Goal: Information Seeking & Learning: Learn about a topic

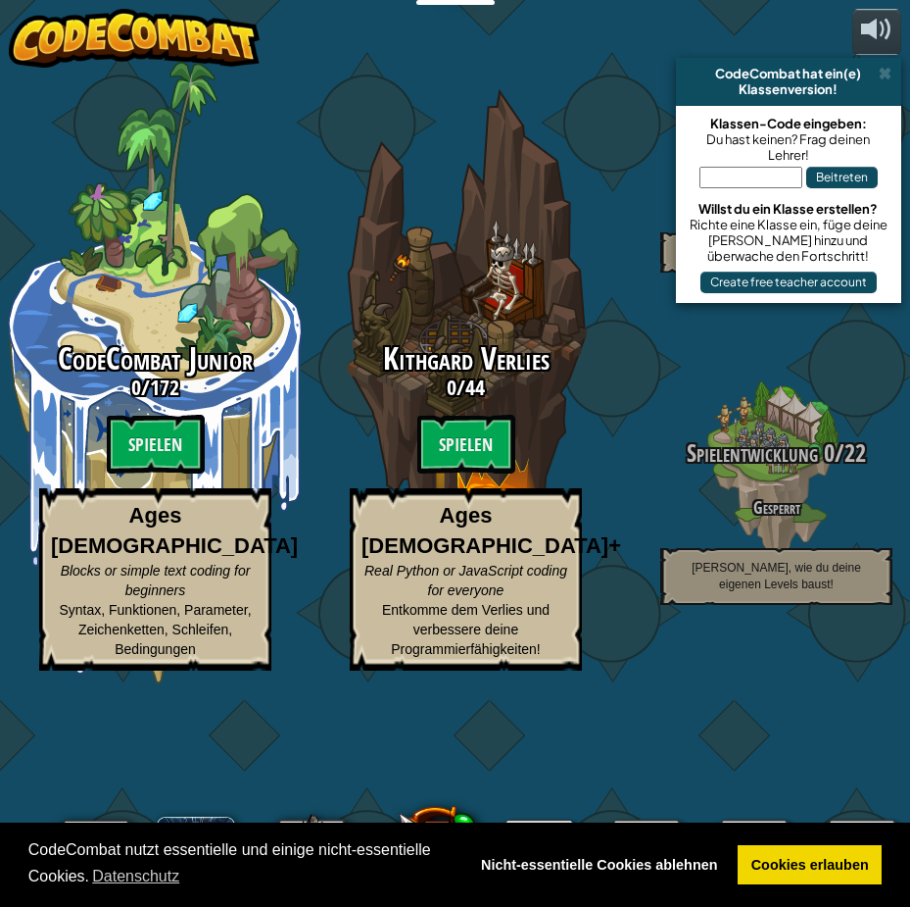
select select "de-DE"
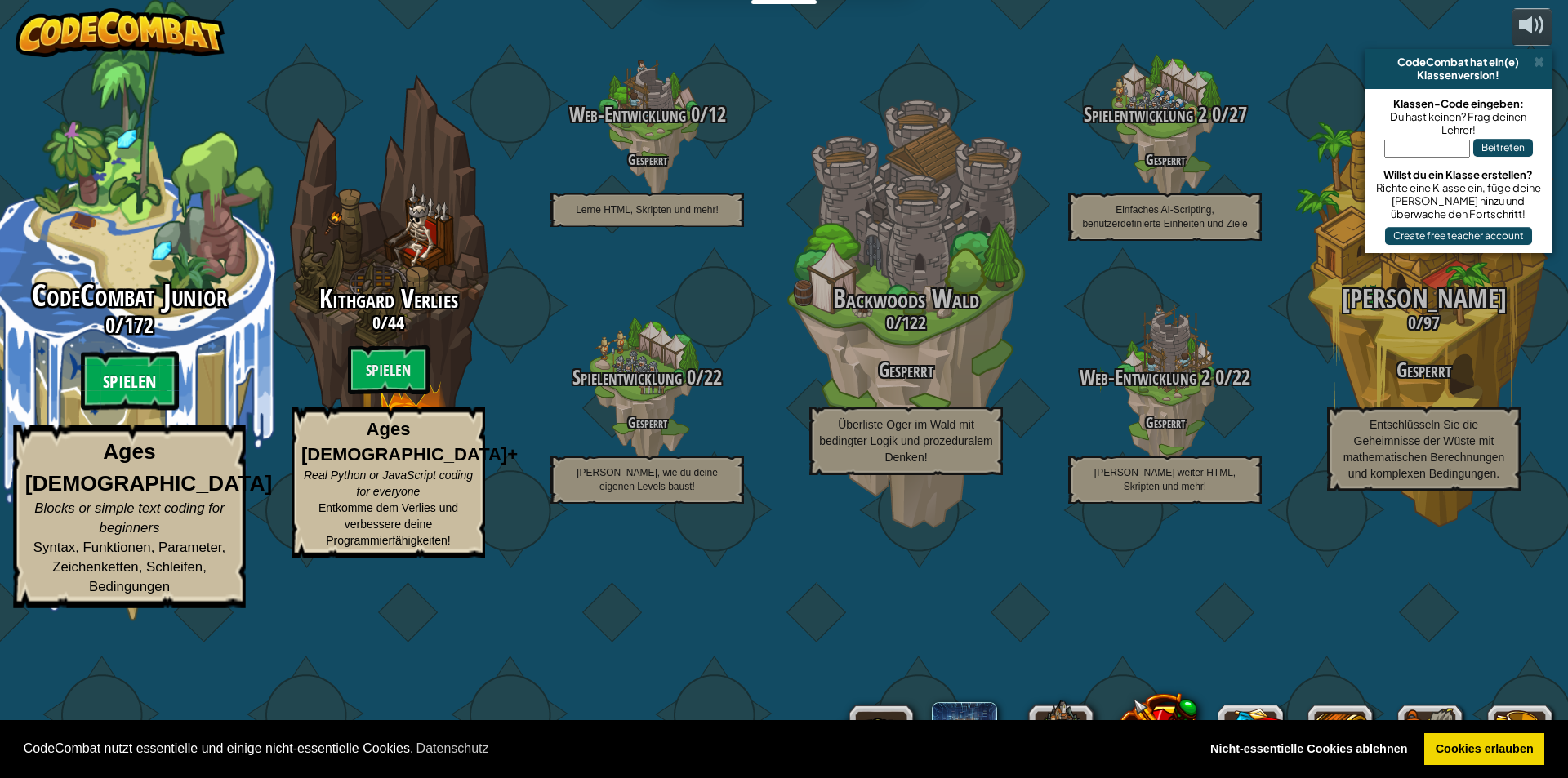
click at [136, 411] on btn "Spielen" at bounding box center [130, 381] width 98 height 59
select select "de-DE"
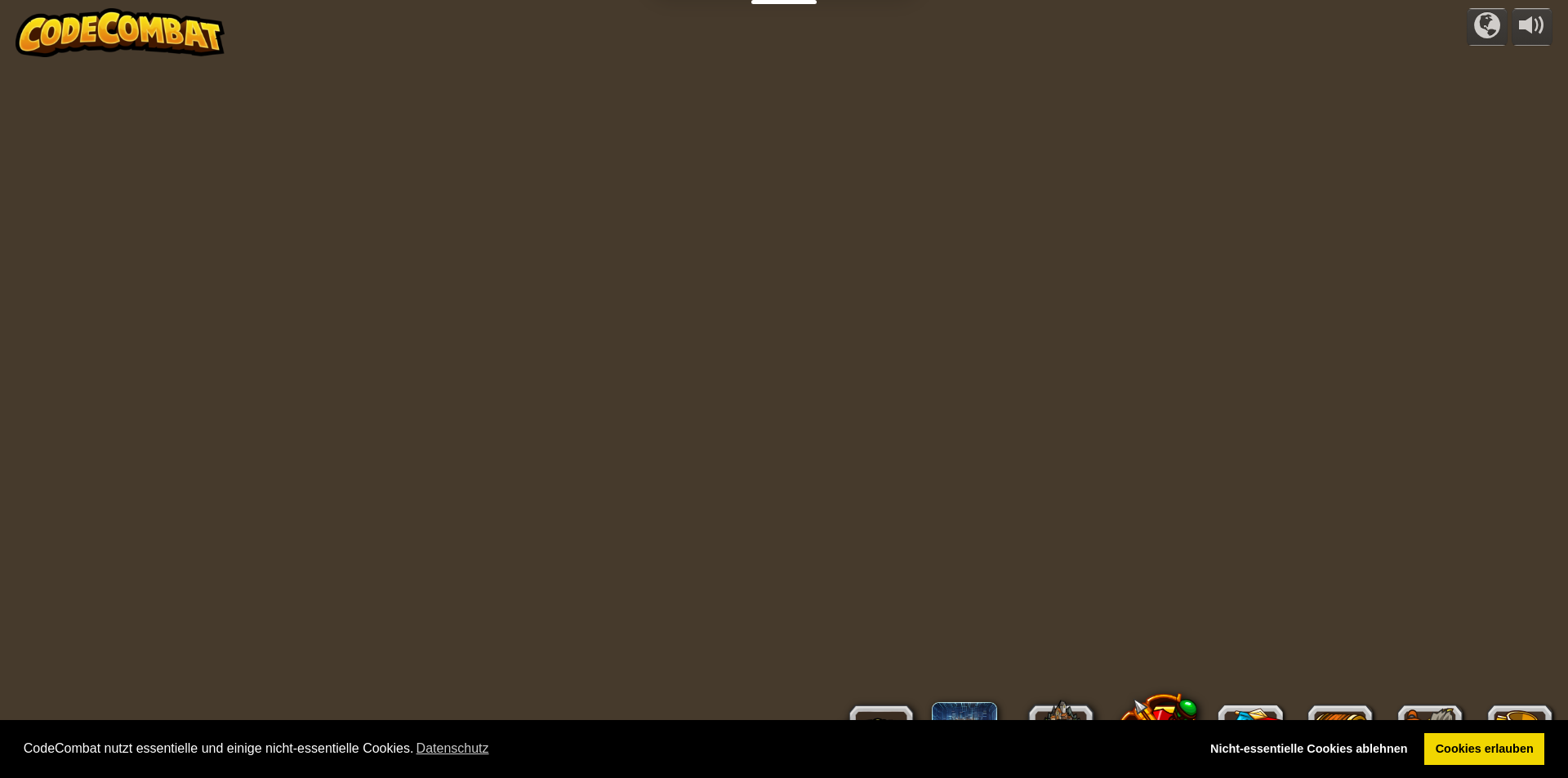
select select "de-DE"
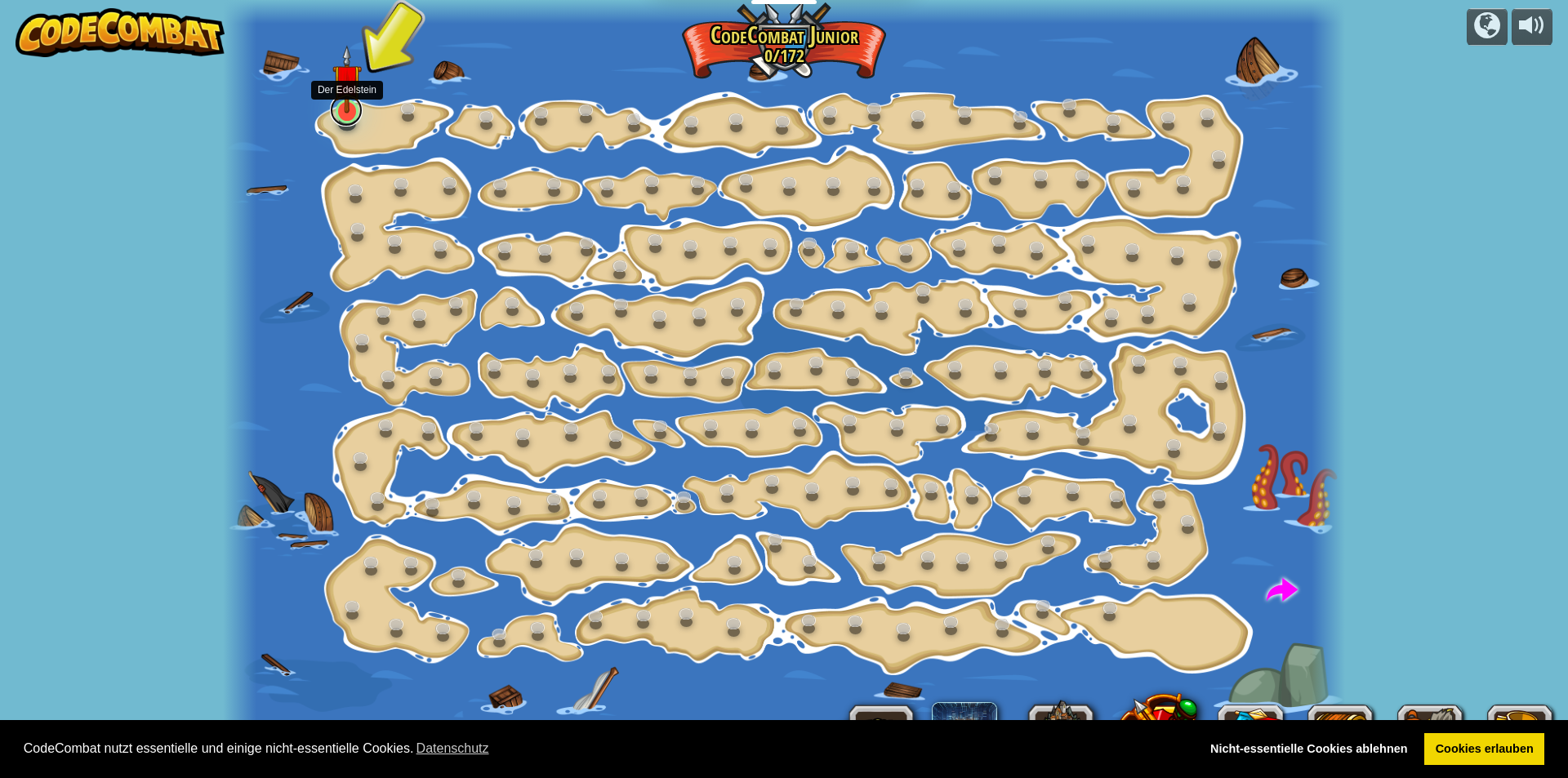
click at [346, 117] on link at bounding box center [346, 110] width 32 height 32
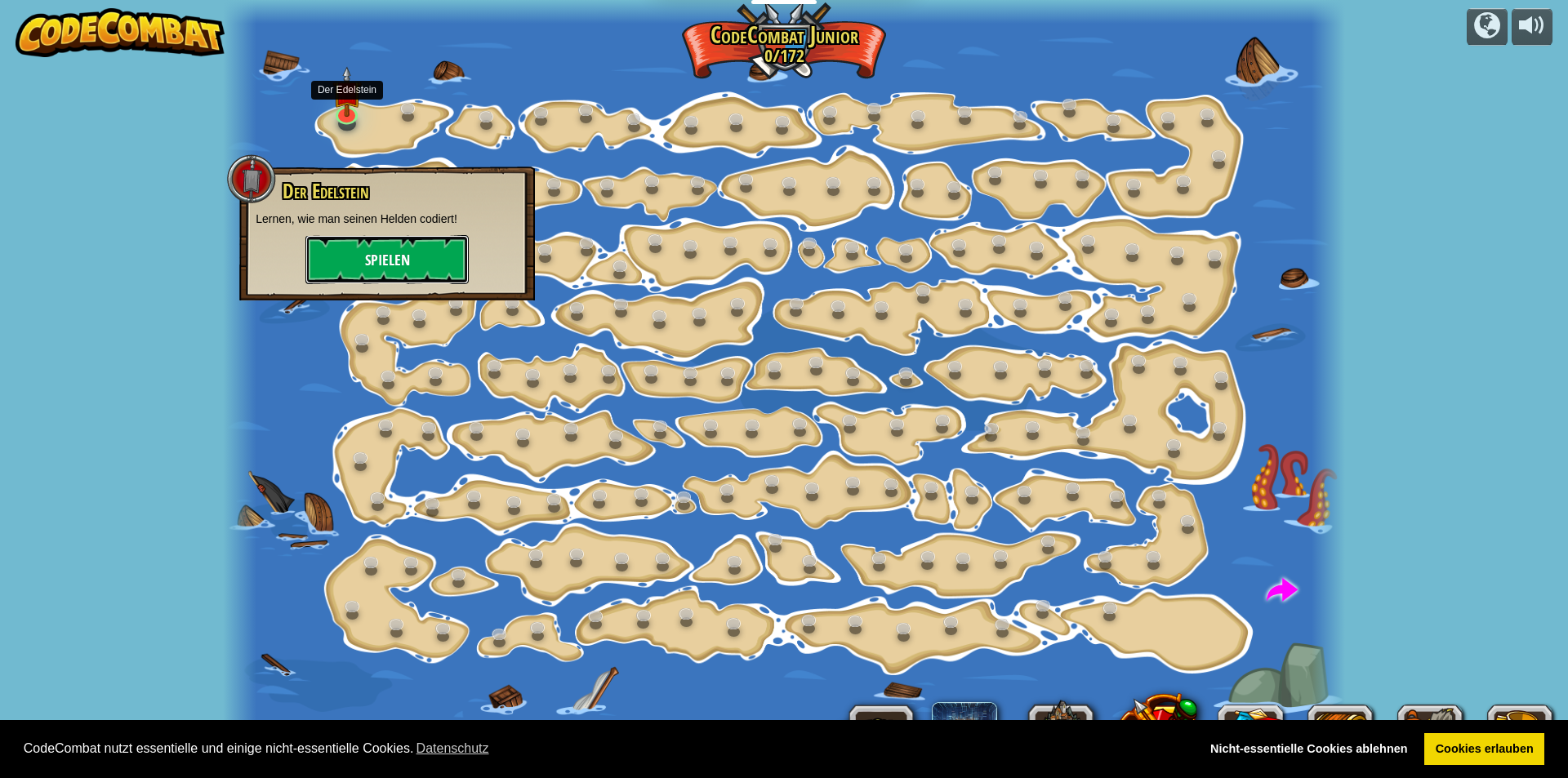
click at [377, 247] on button "Spielen" at bounding box center [387, 259] width 163 height 49
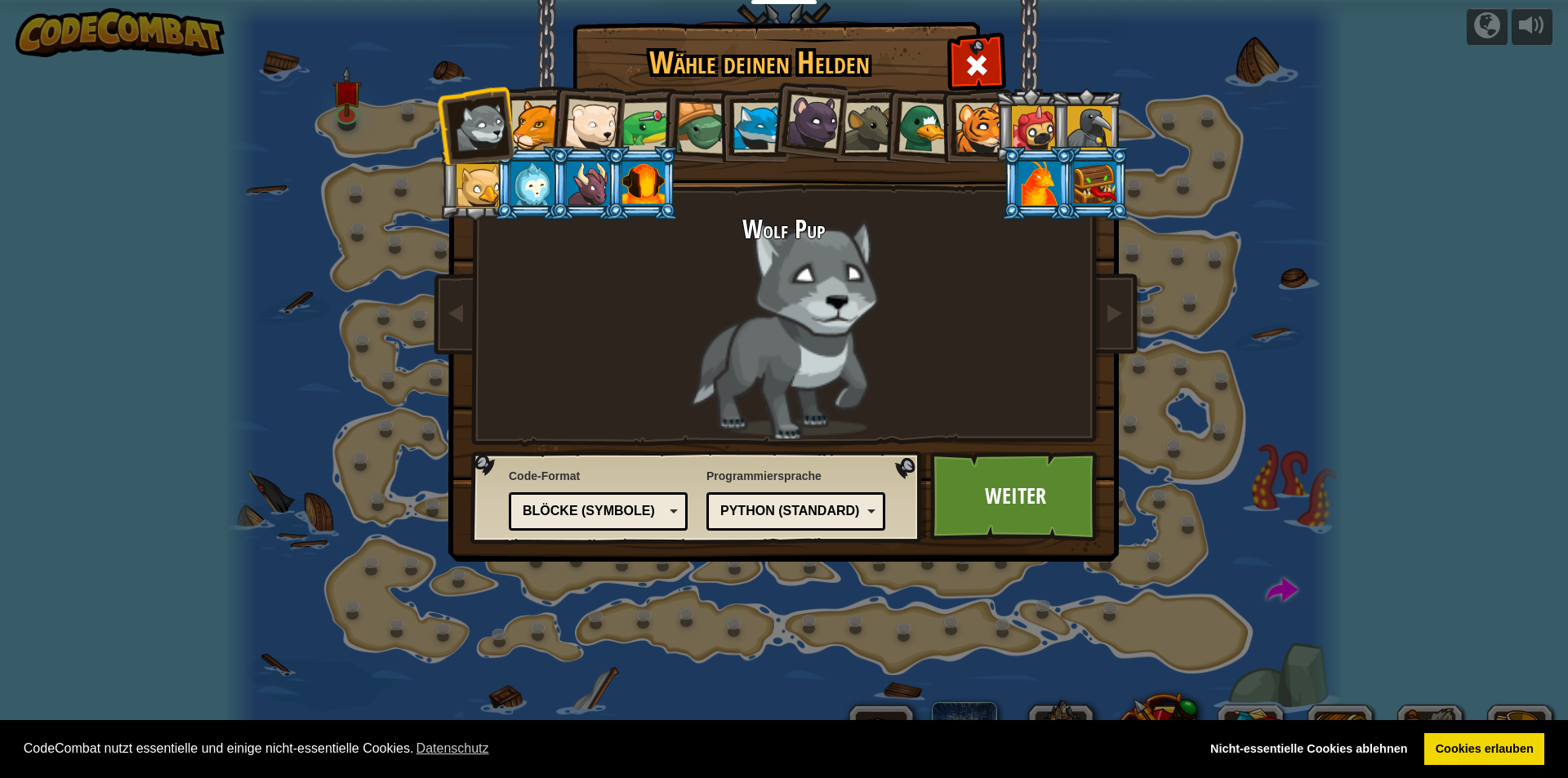
click at [702, 122] on div at bounding box center [702, 128] width 52 height 52
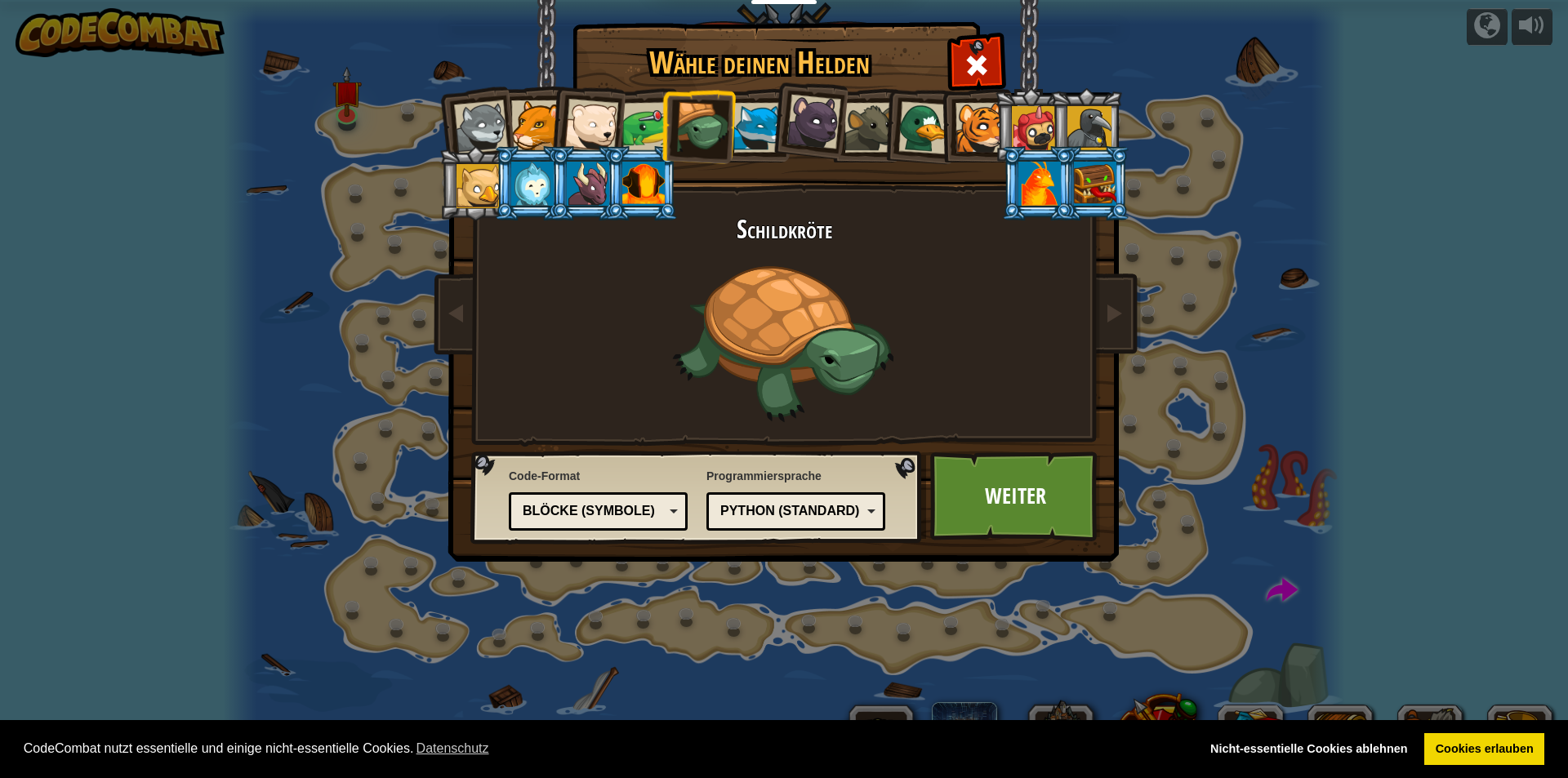
click at [757, 126] on div at bounding box center [1089, 127] width 44 height 44
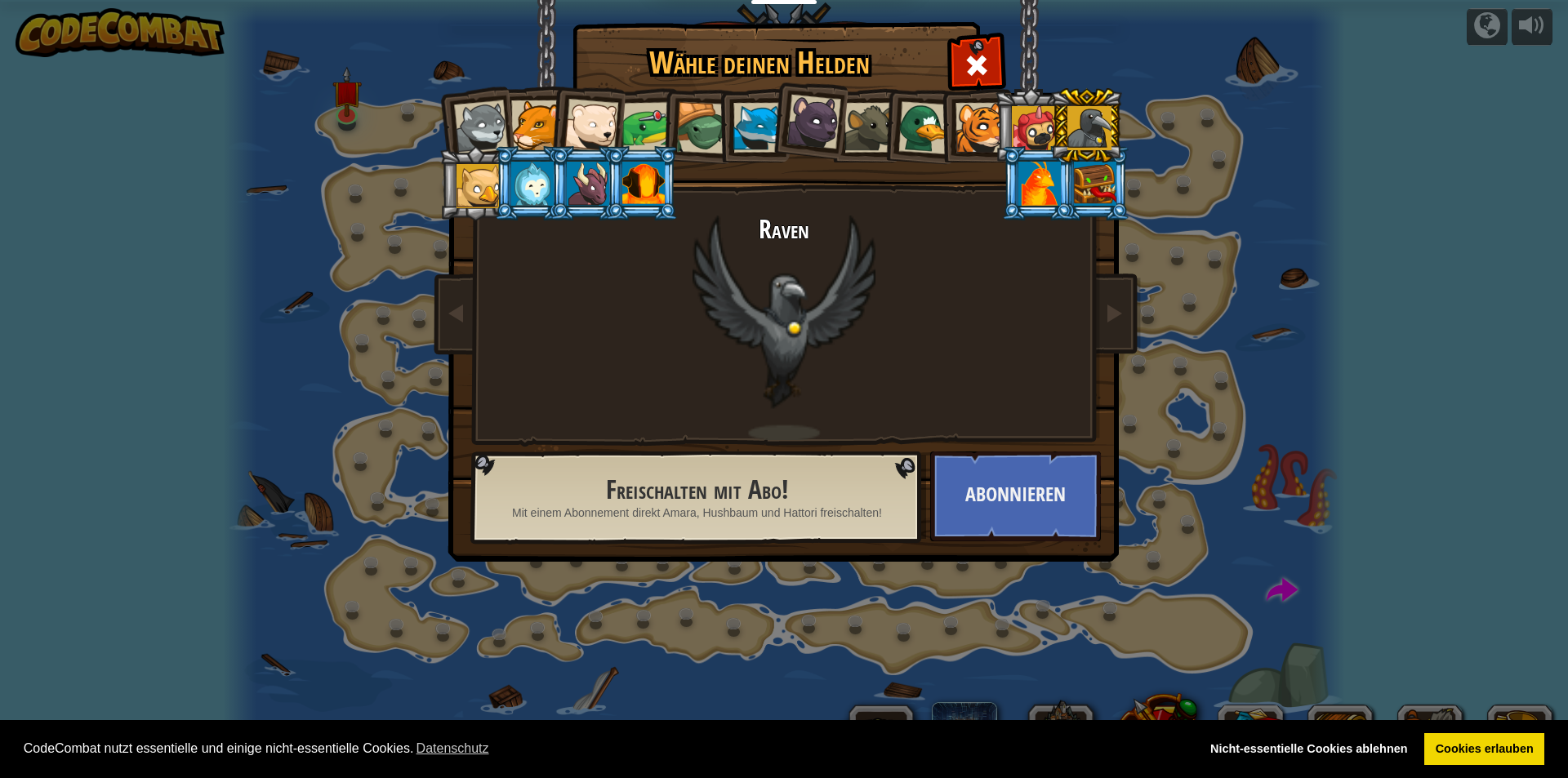
click at [757, 119] on div at bounding box center [981, 127] width 50 height 50
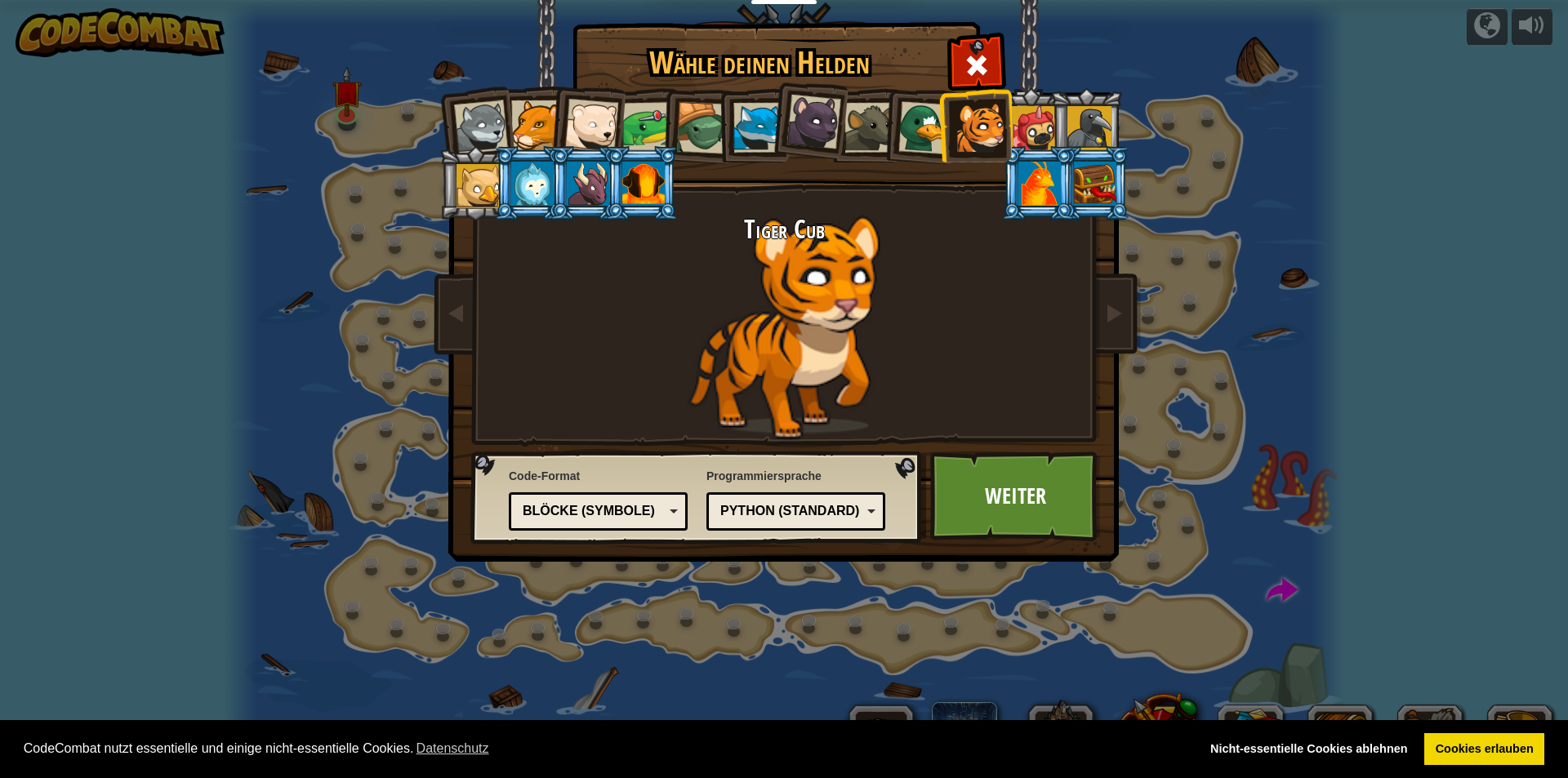
click at [757, 123] on div at bounding box center [925, 128] width 53 height 53
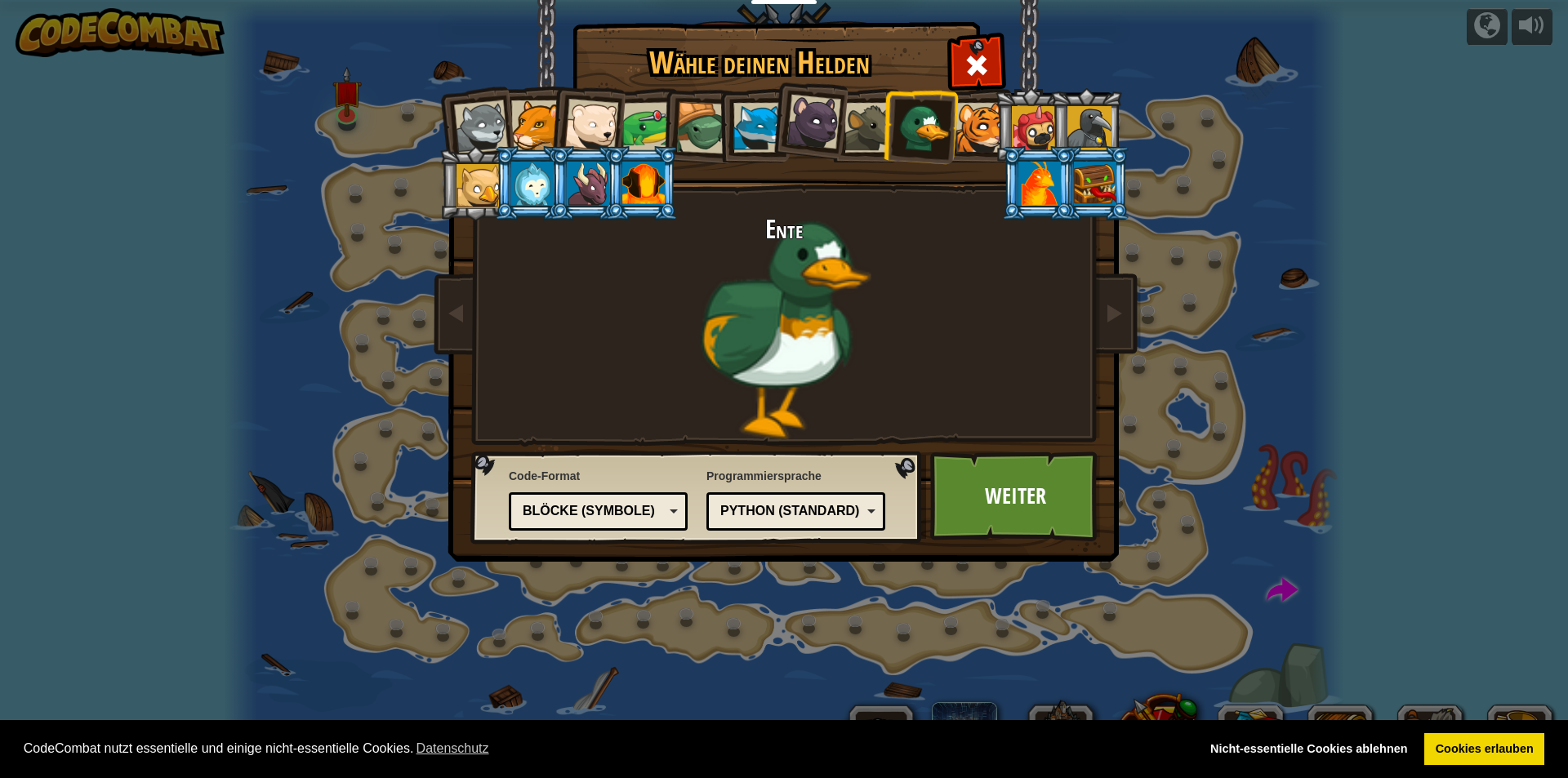
click at [627, 164] on div at bounding box center [643, 183] width 42 height 44
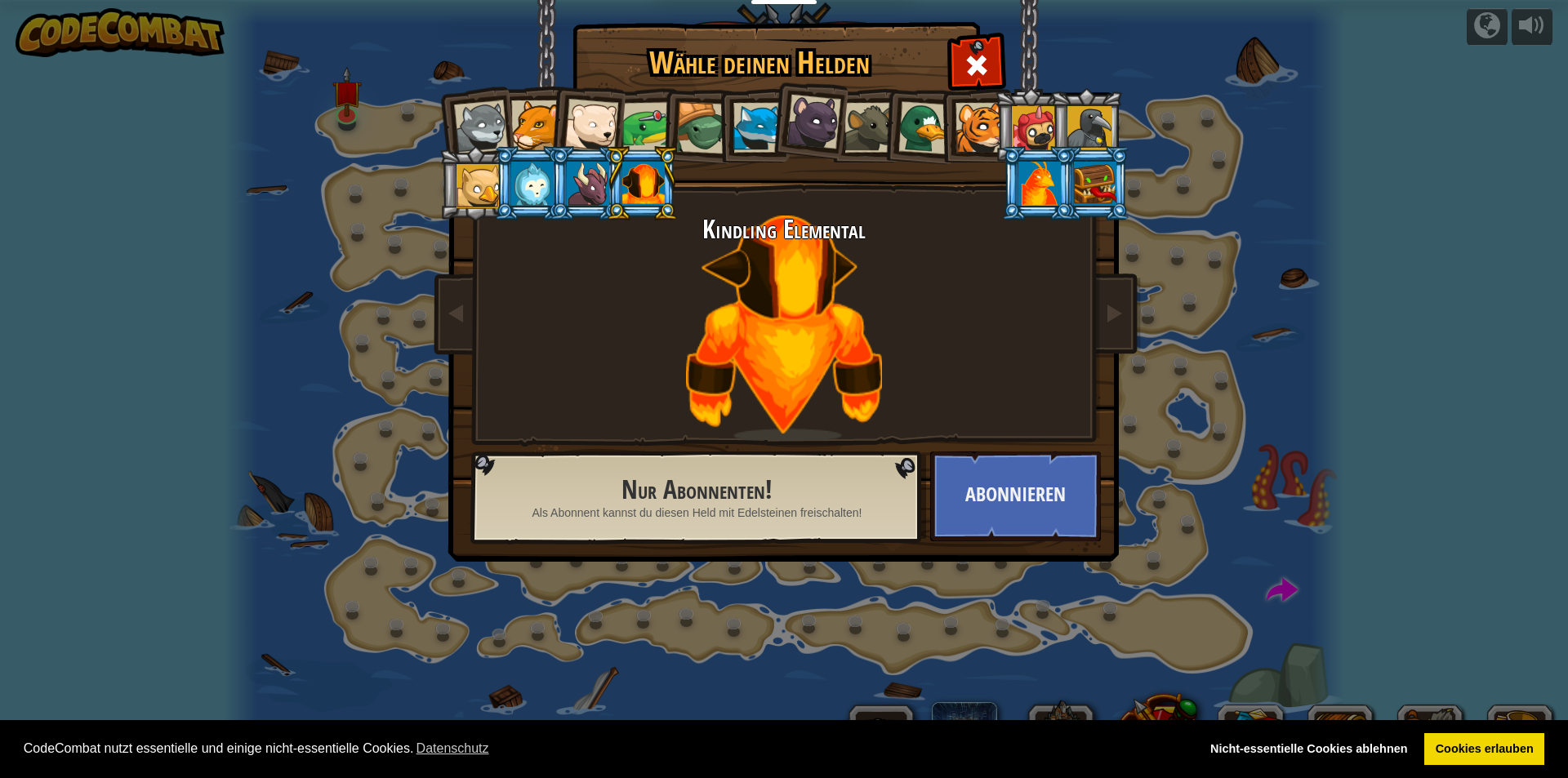
click at [496, 183] on li at bounding box center [531, 182] width 73 height 74
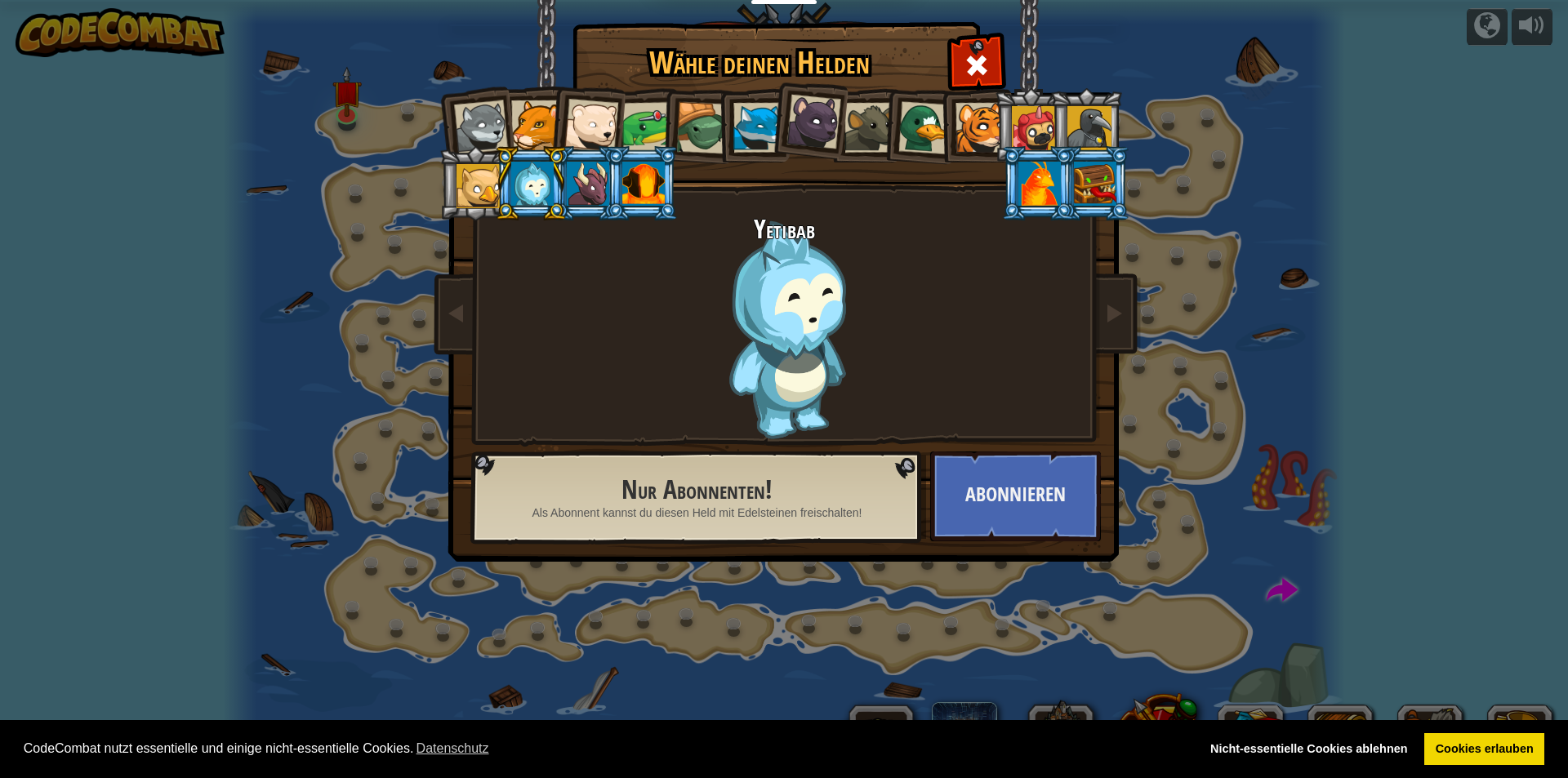
click at [757, 131] on li at bounding box center [975, 125] width 73 height 74
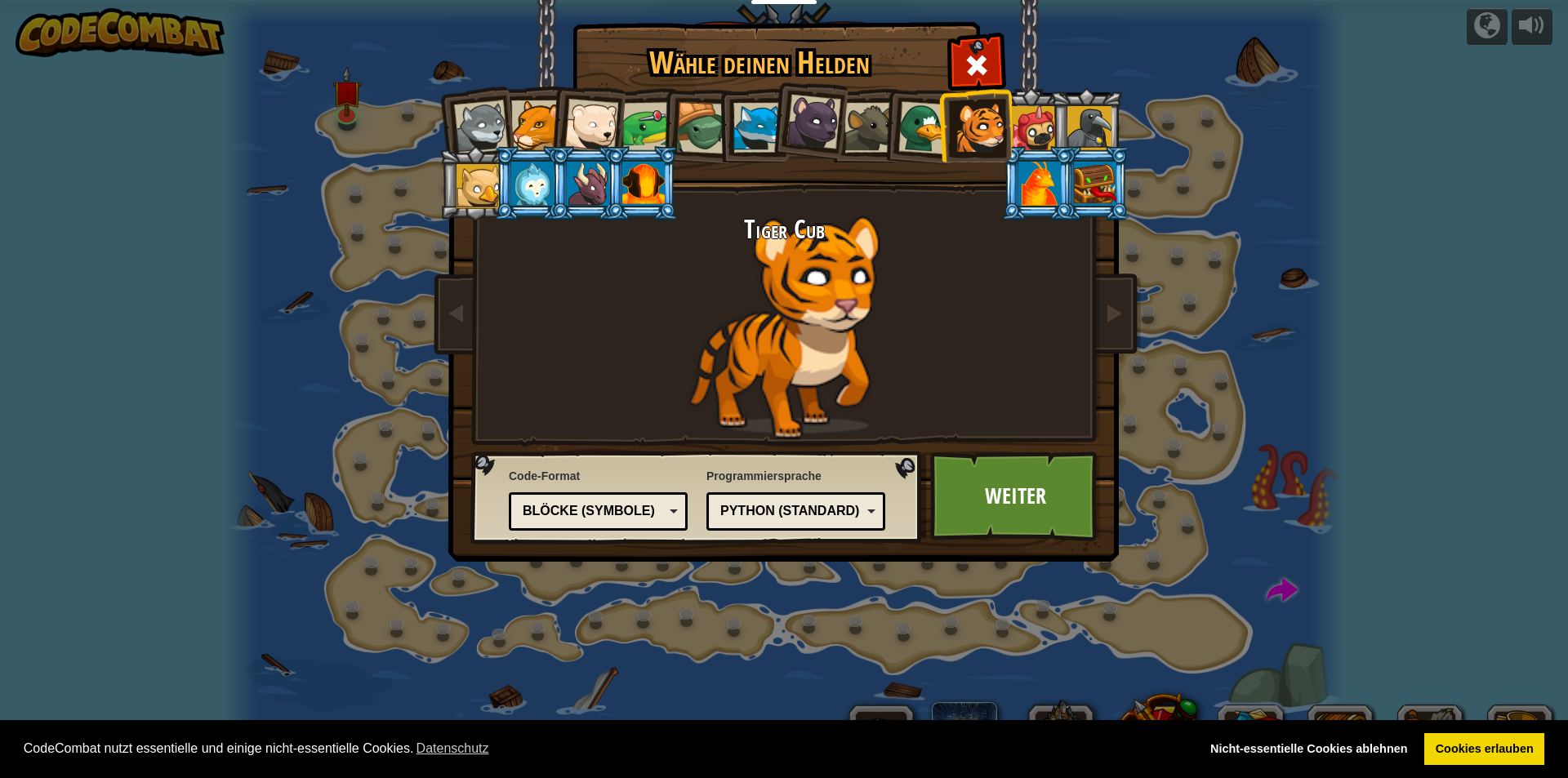
click at [757, 122] on div at bounding box center [925, 128] width 53 height 53
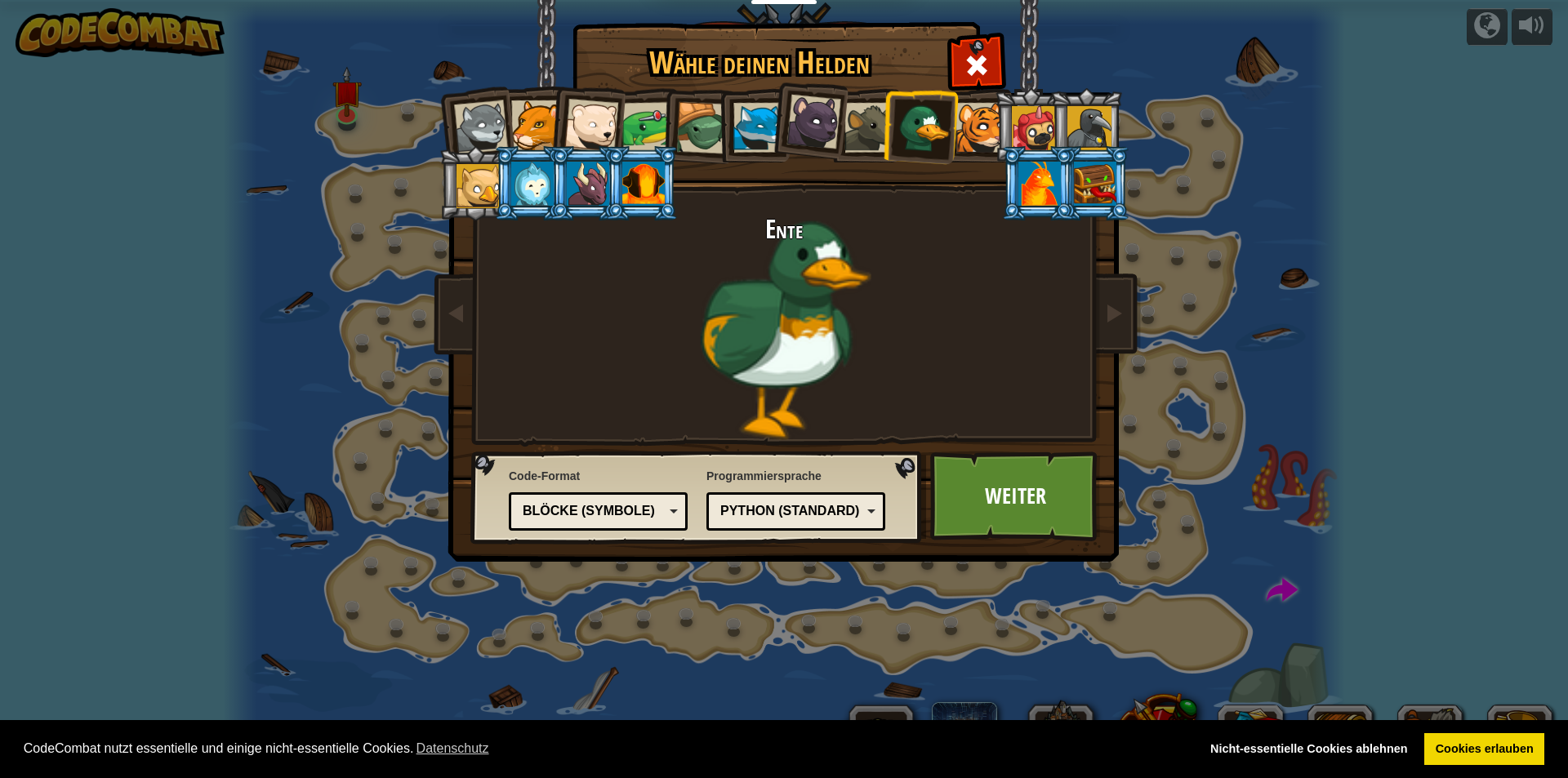
click at [619, 511] on div "Blöcke (Symbole)" at bounding box center [593, 511] width 142 height 19
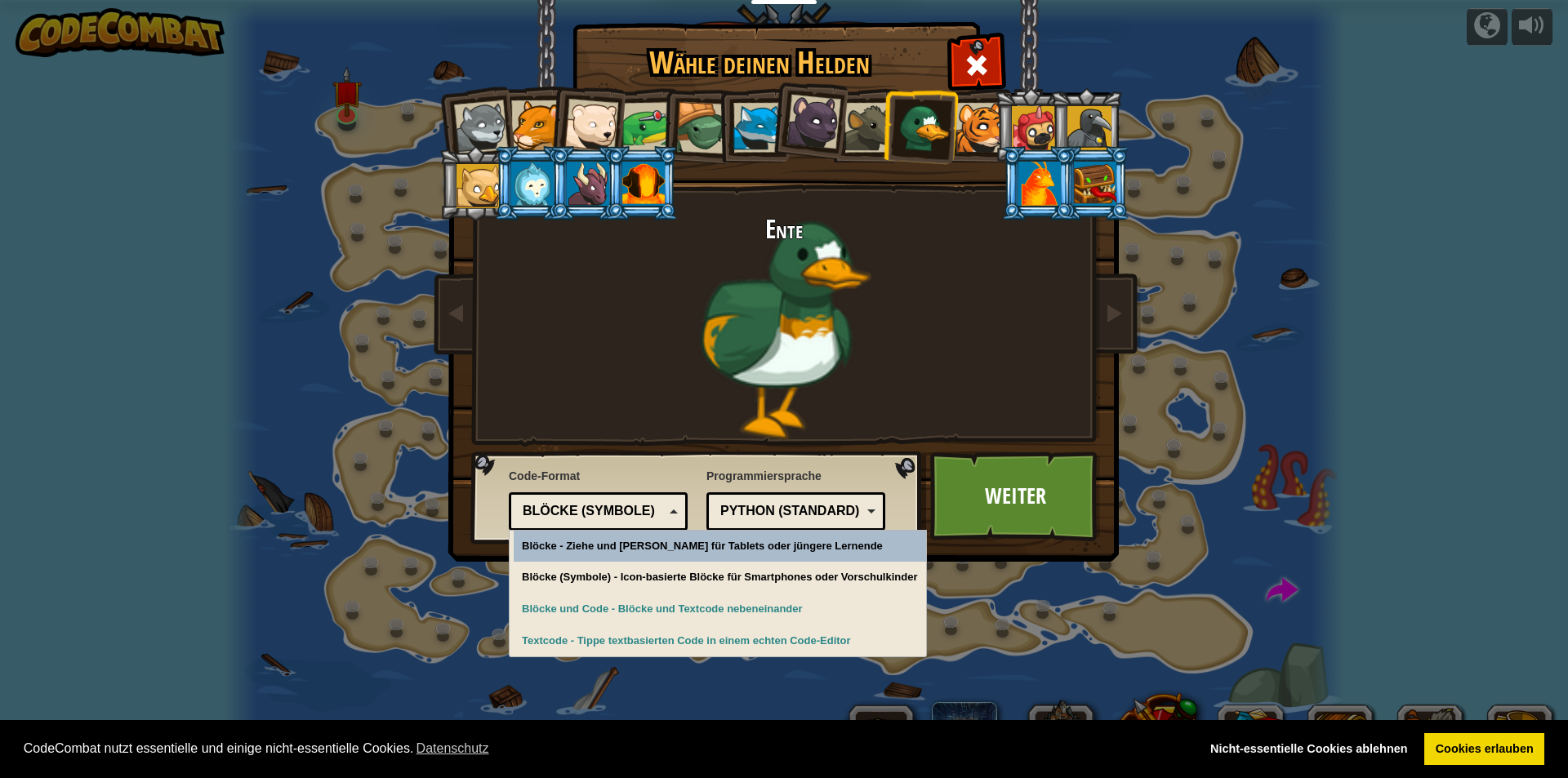
click at [677, 318] on div "Ente" at bounding box center [783, 328] width 612 height 225
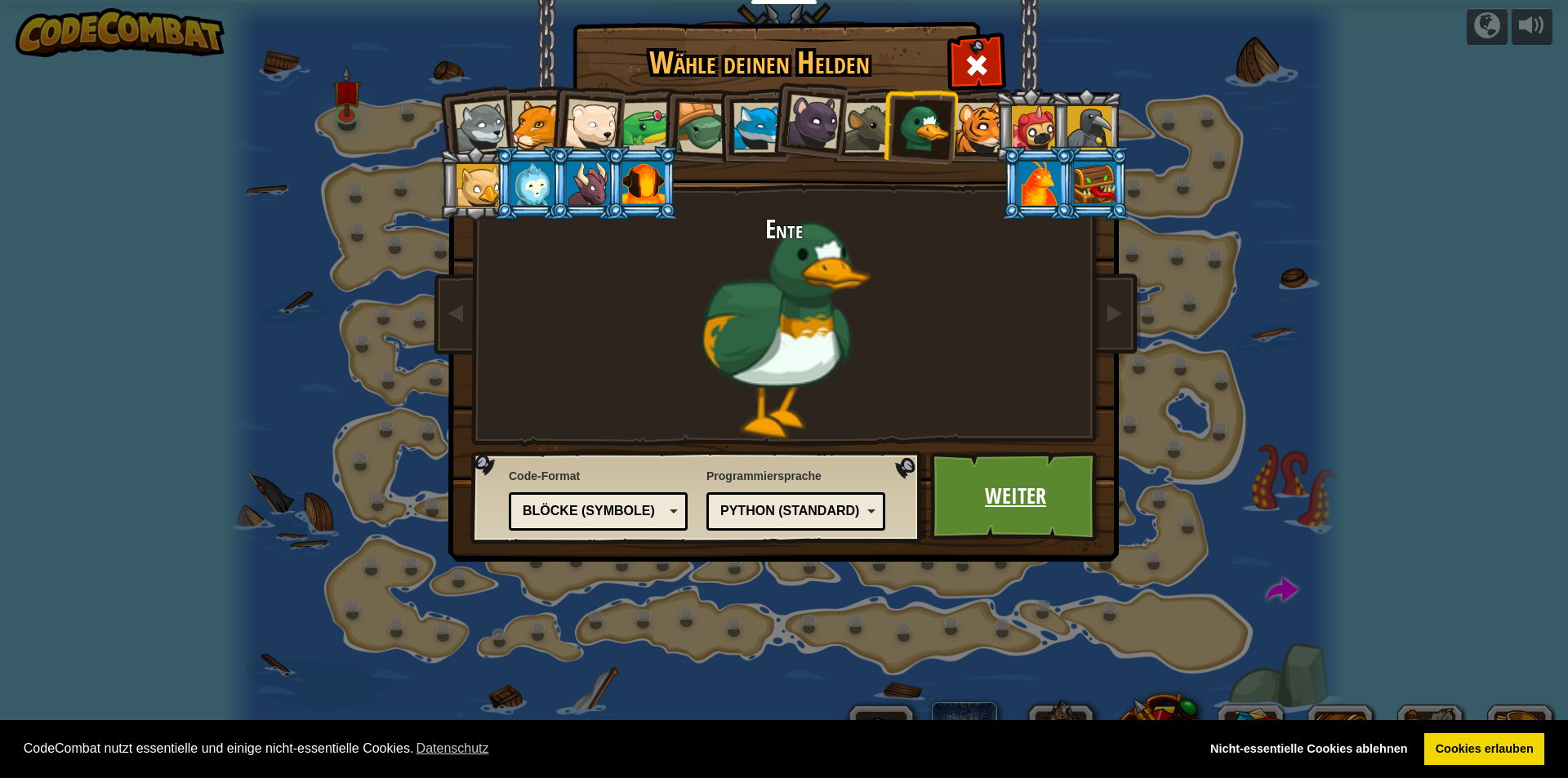
click at [757, 475] on link "Weiter" at bounding box center [1015, 496] width 171 height 90
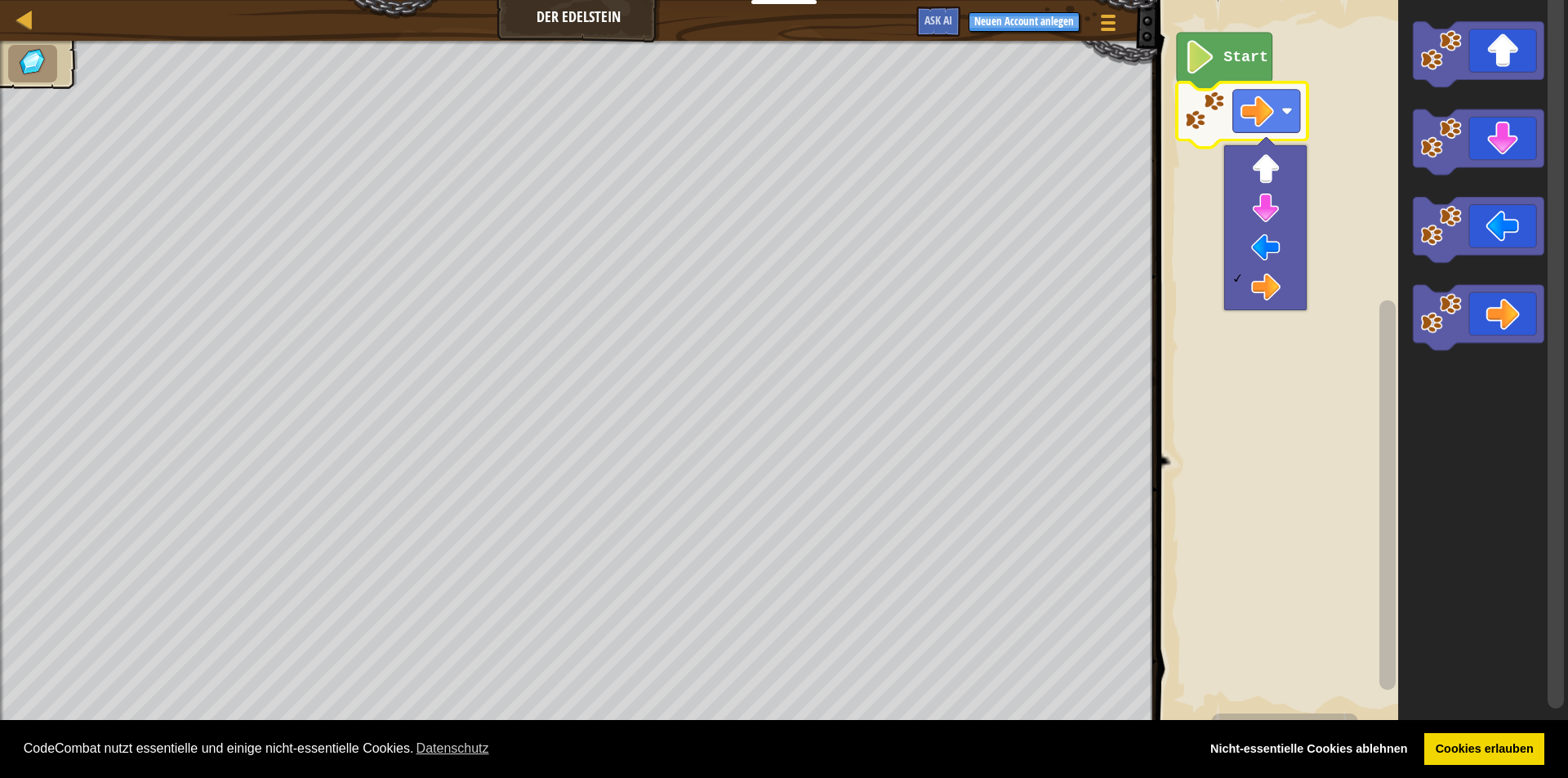
click at [757, 46] on icon "Blockly Arbeitsbereich" at bounding box center [1224, 61] width 96 height 57
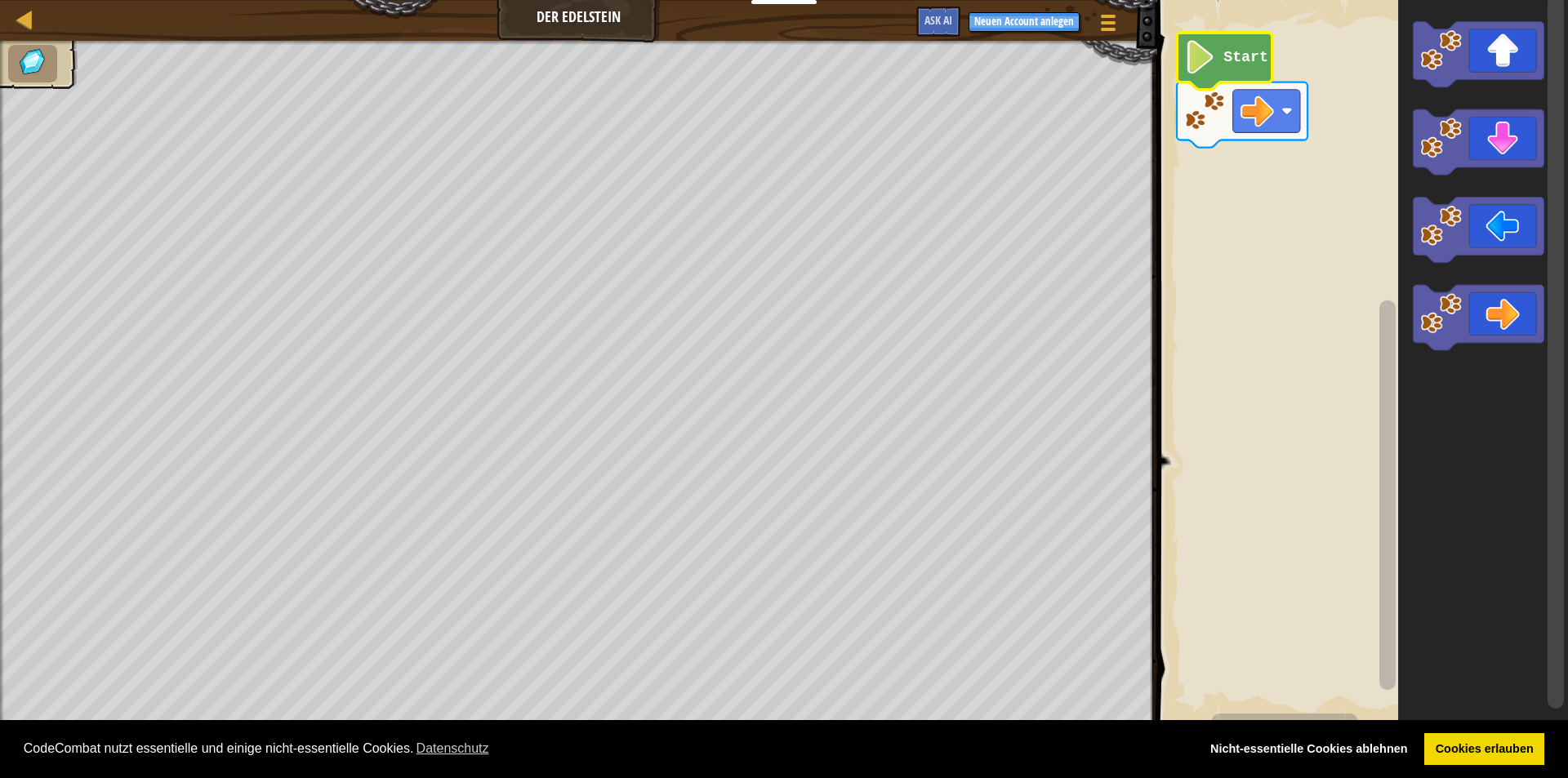
click at [757, 55] on text "Start" at bounding box center [1246, 57] width 45 height 17
click at [757, 302] on icon "Blockly Arbeitsbereich" at bounding box center [1477, 317] width 131 height 65
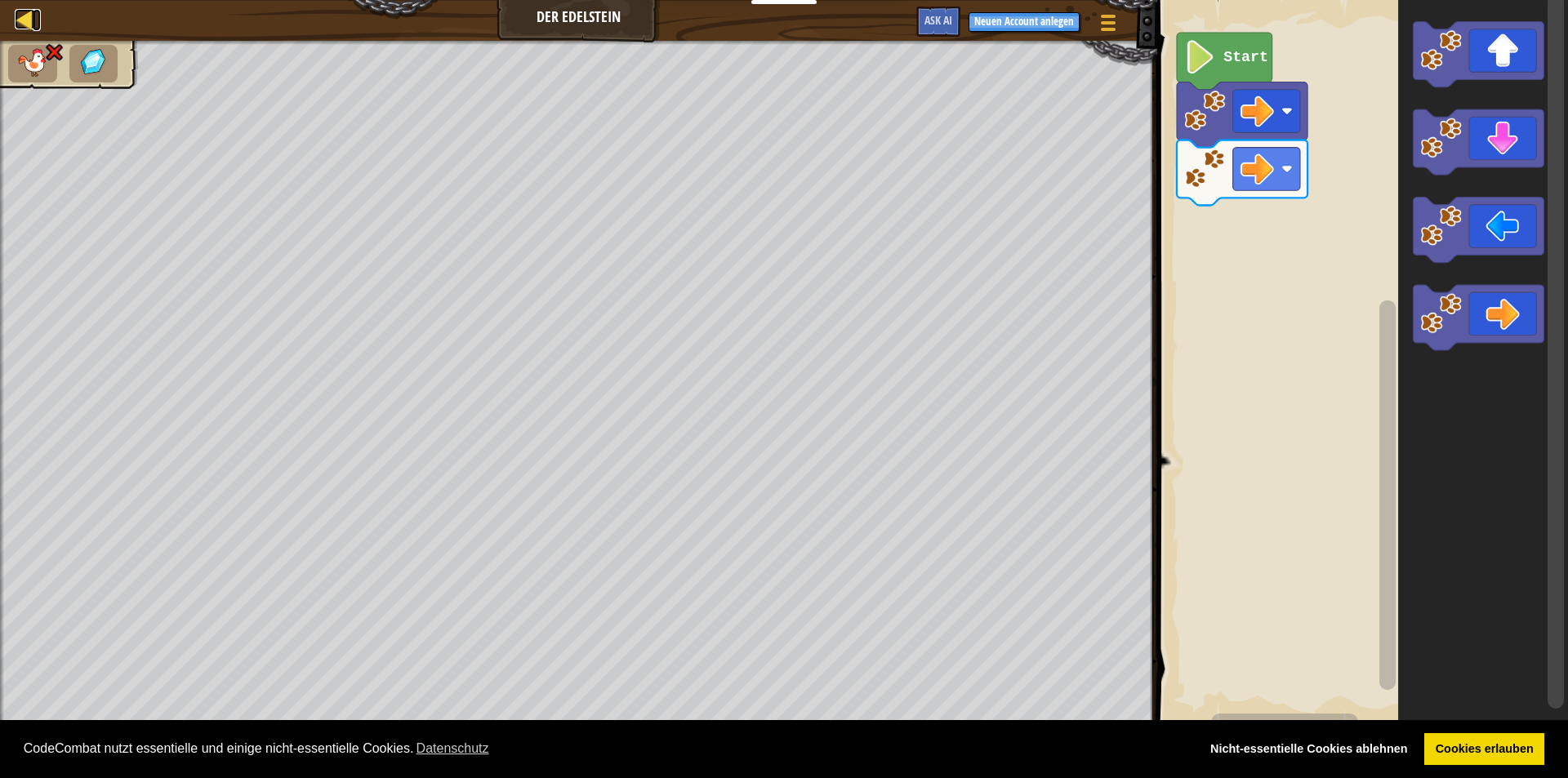
click at [21, 25] on div at bounding box center [25, 19] width 21 height 21
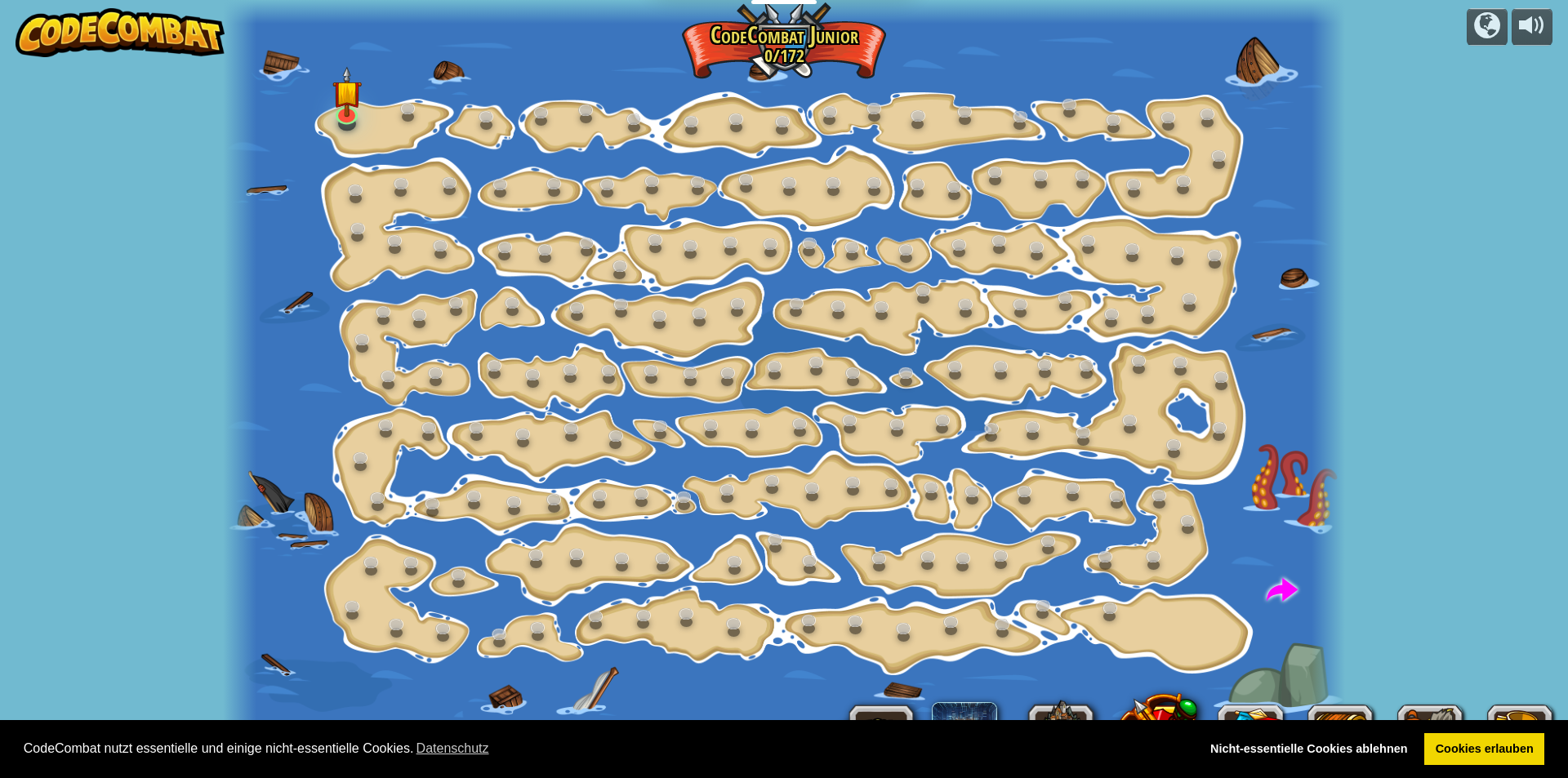
select select "de-DE"
click at [350, 118] on link at bounding box center [346, 110] width 32 height 32
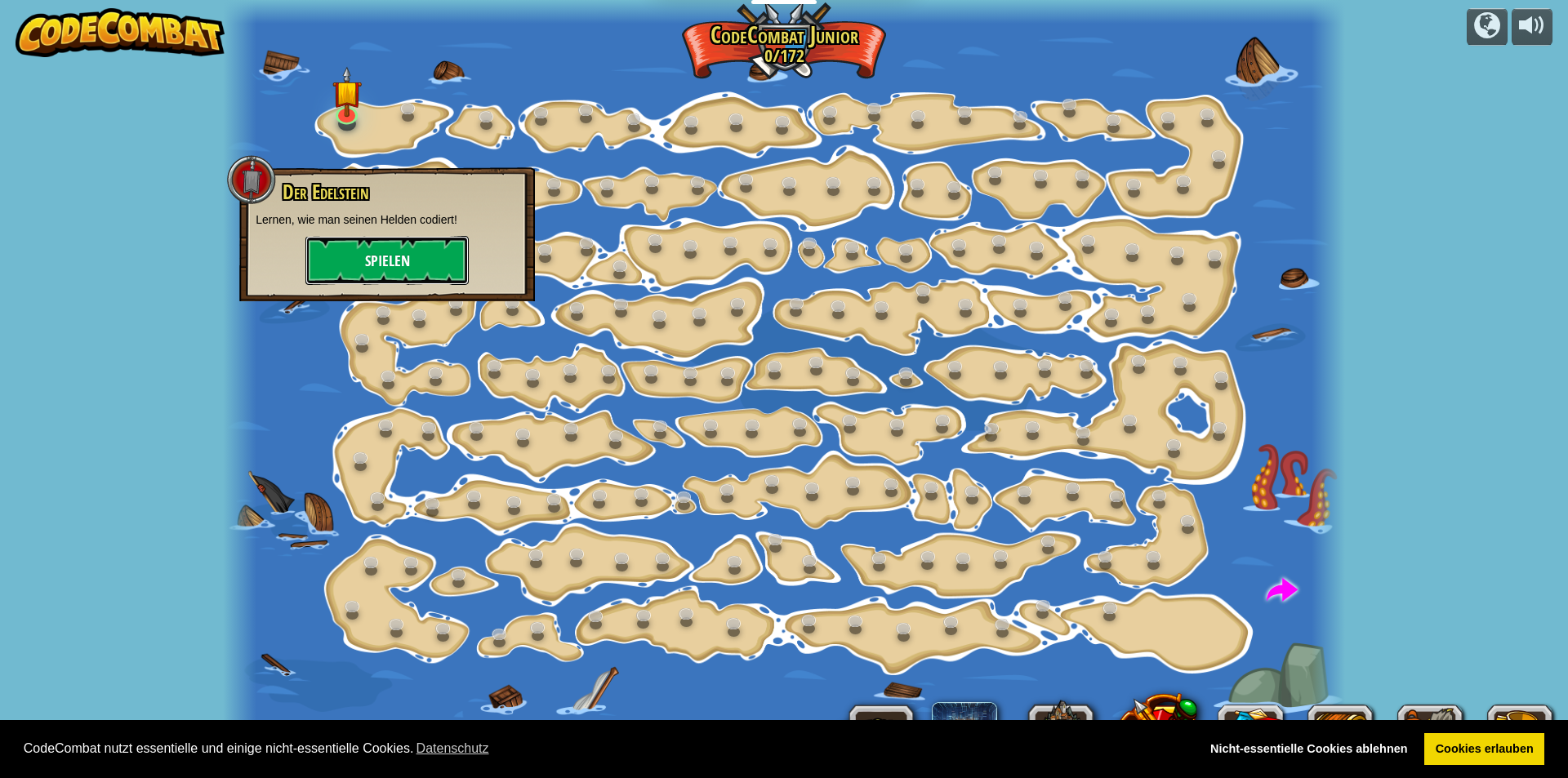
click at [356, 272] on button "Spielen" at bounding box center [387, 260] width 163 height 49
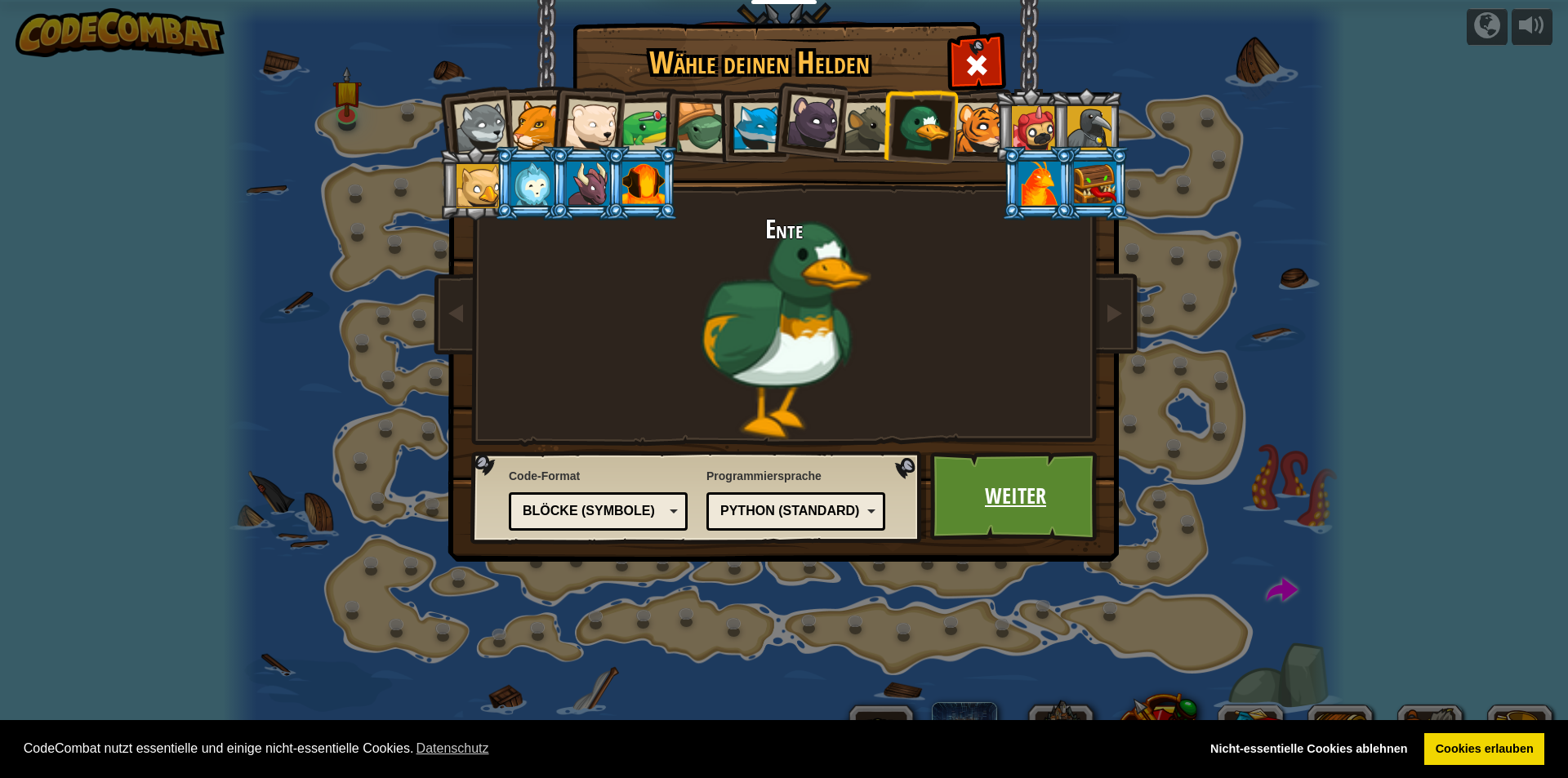
click at [757, 509] on link "Weiter" at bounding box center [1015, 496] width 171 height 90
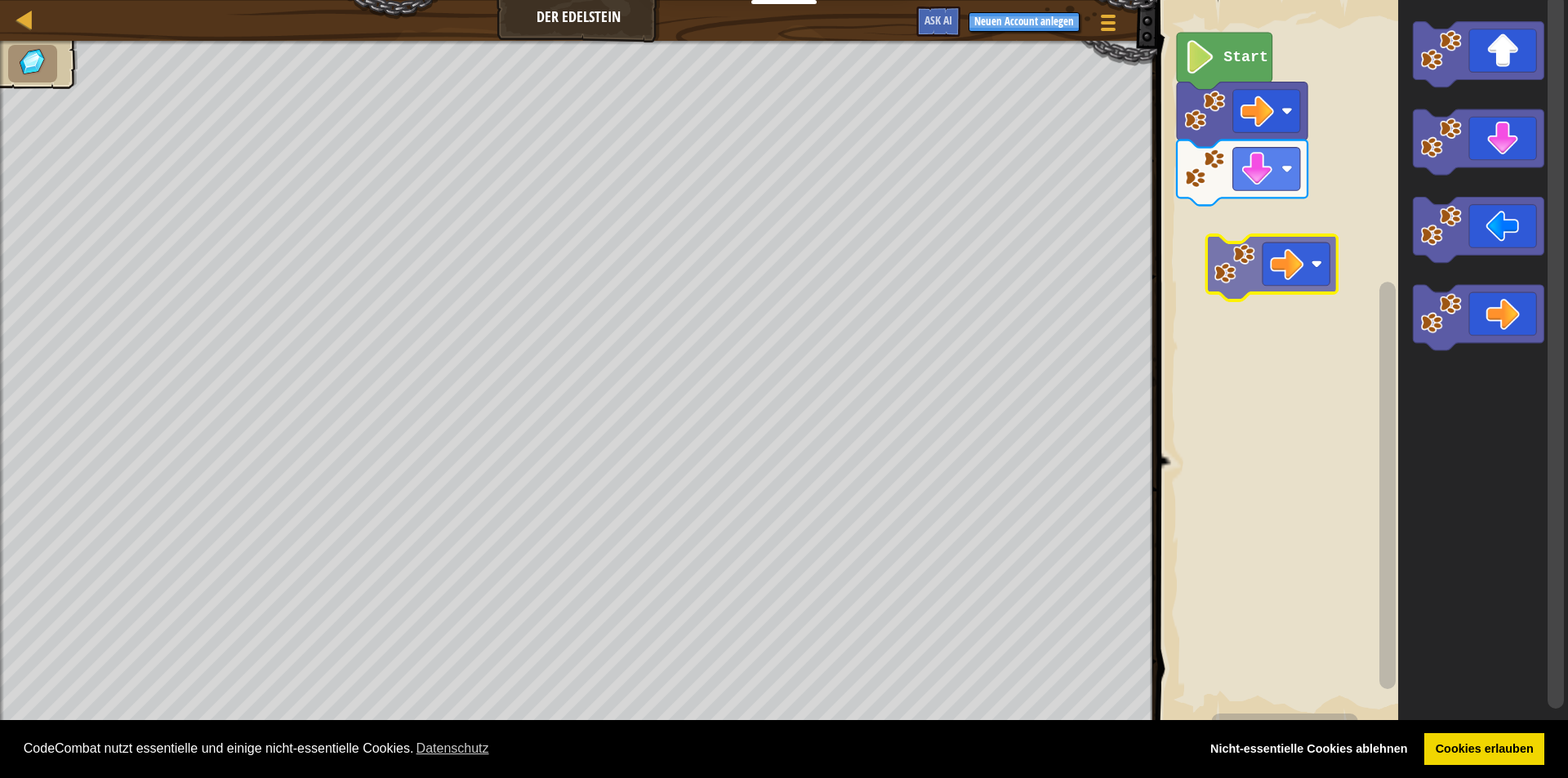
click at [757, 253] on div "Start" at bounding box center [1360, 362] width 416 height 741
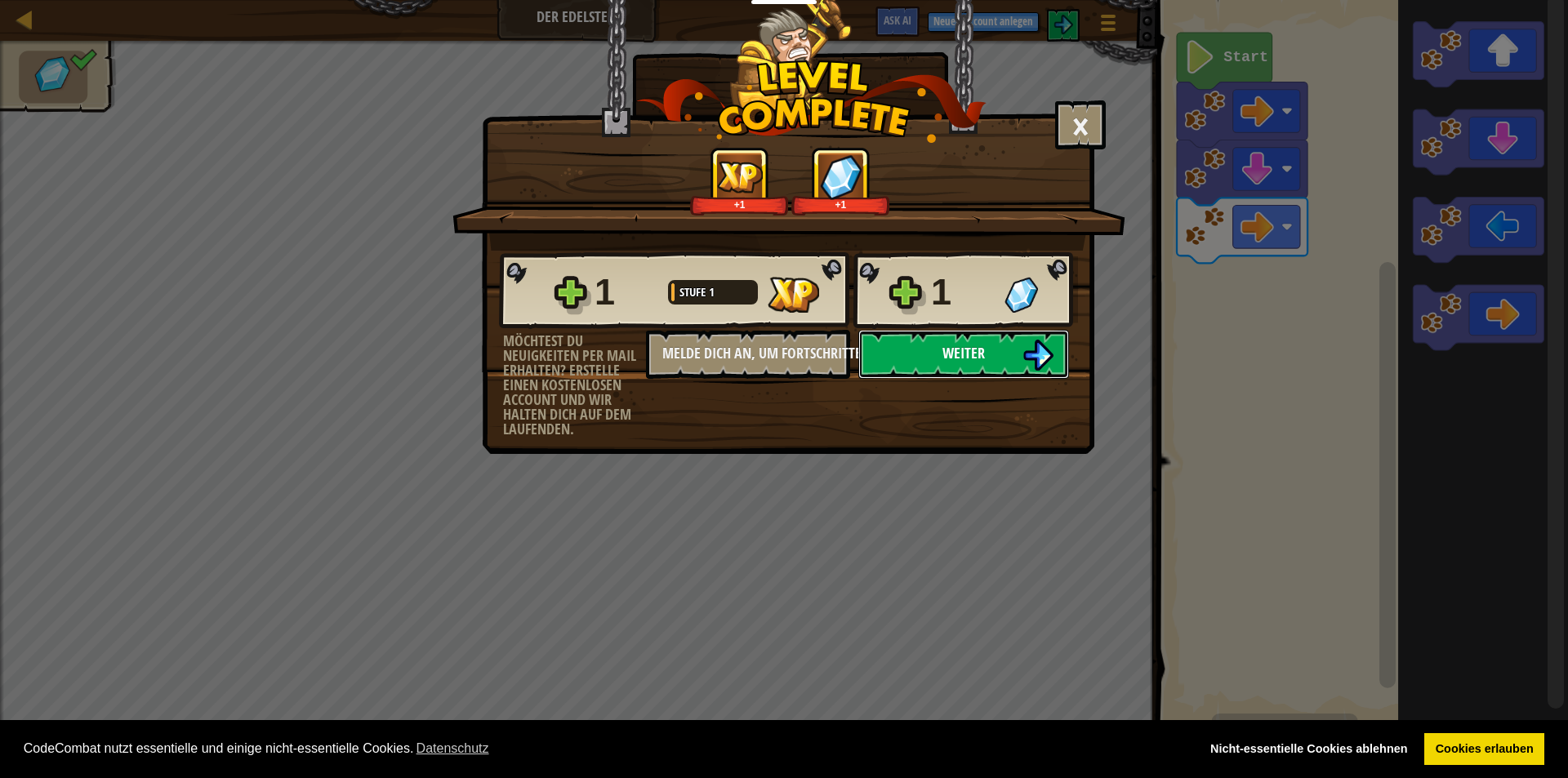
click at [757, 352] on button "Weiter" at bounding box center [963, 354] width 211 height 49
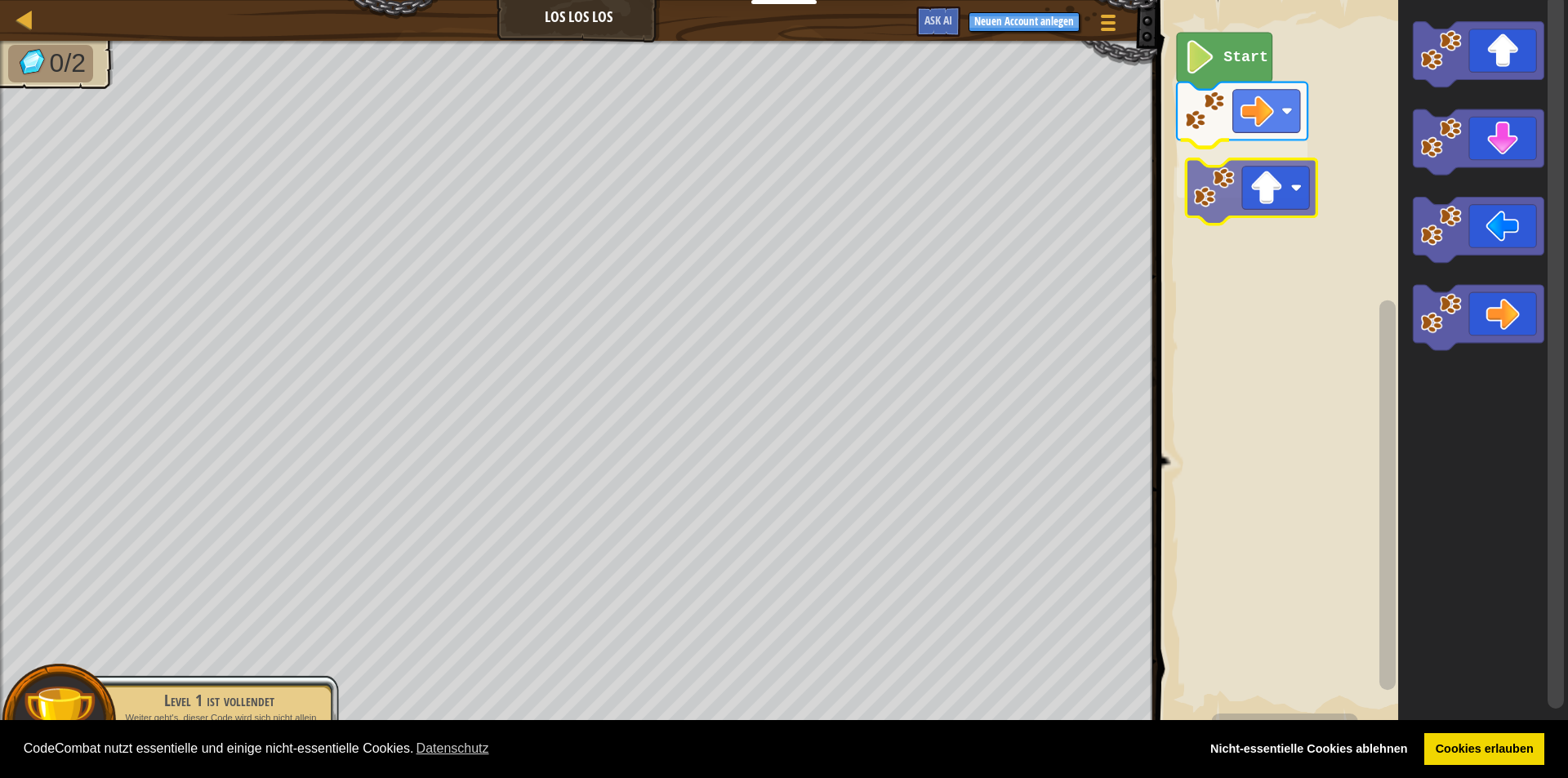
click at [757, 207] on div "Start" at bounding box center [1360, 362] width 416 height 741
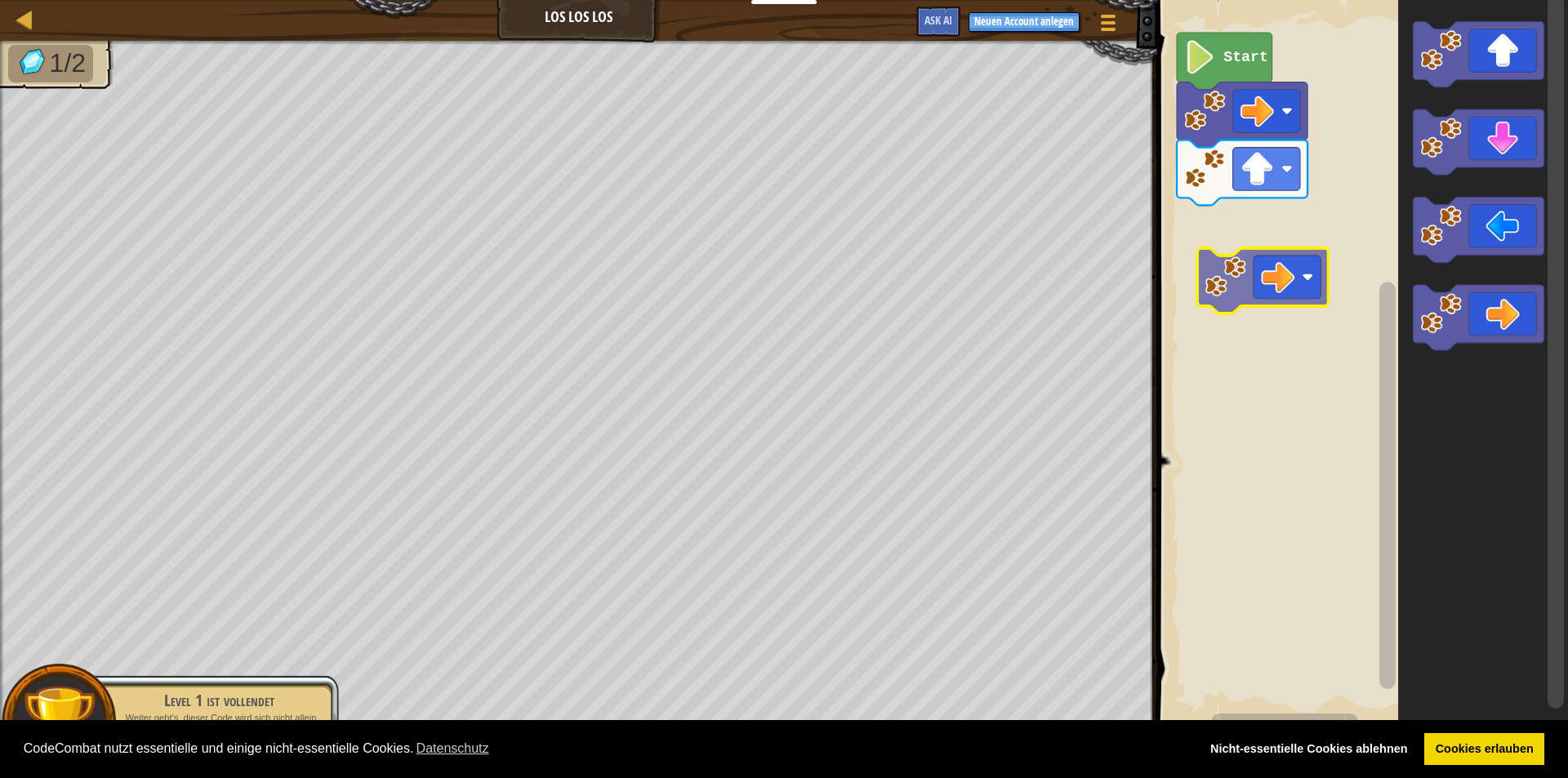
click at [757, 291] on div "Start" at bounding box center [1360, 362] width 416 height 741
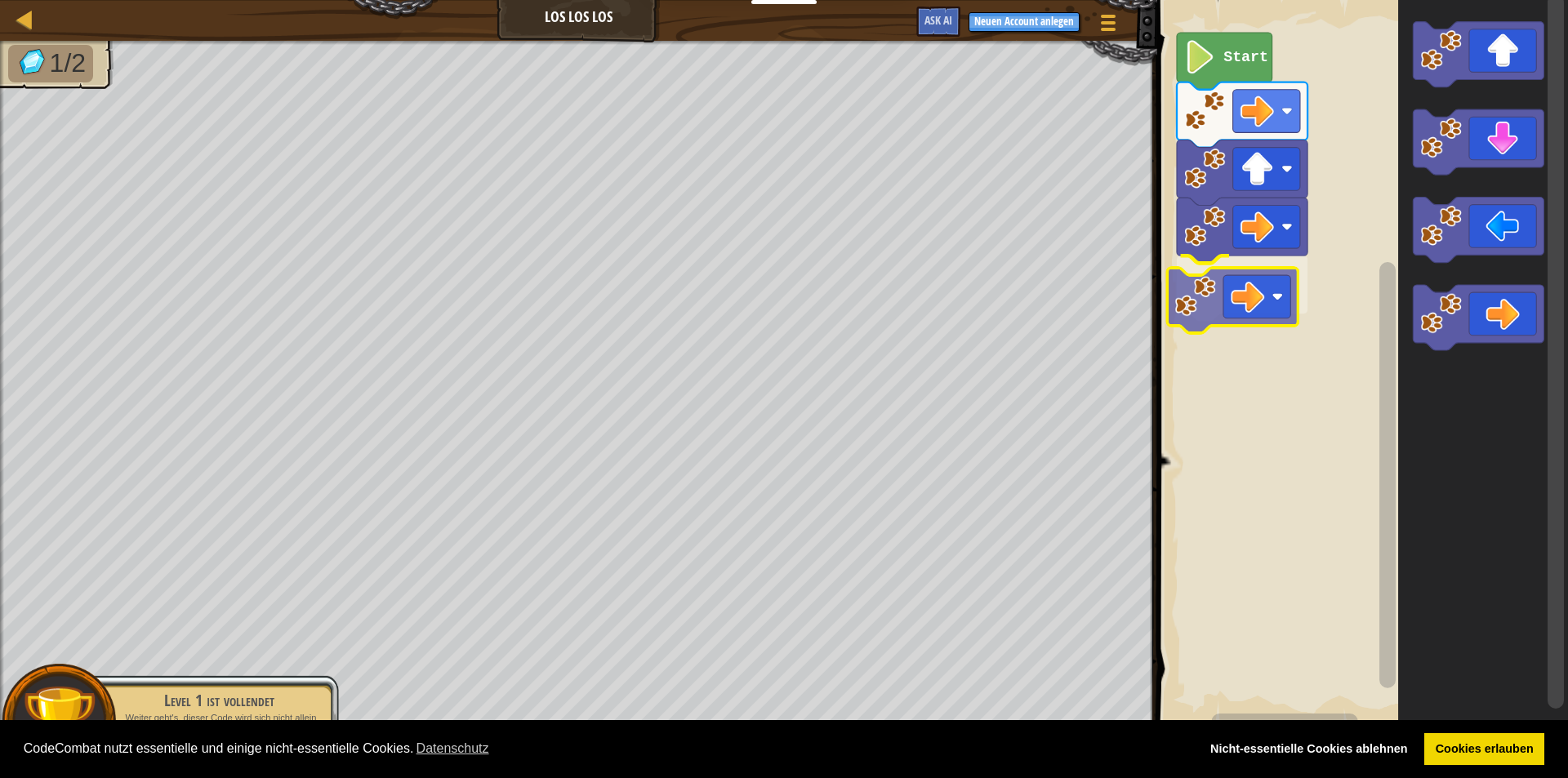
click at [757, 306] on div "Start" at bounding box center [1360, 362] width 416 height 741
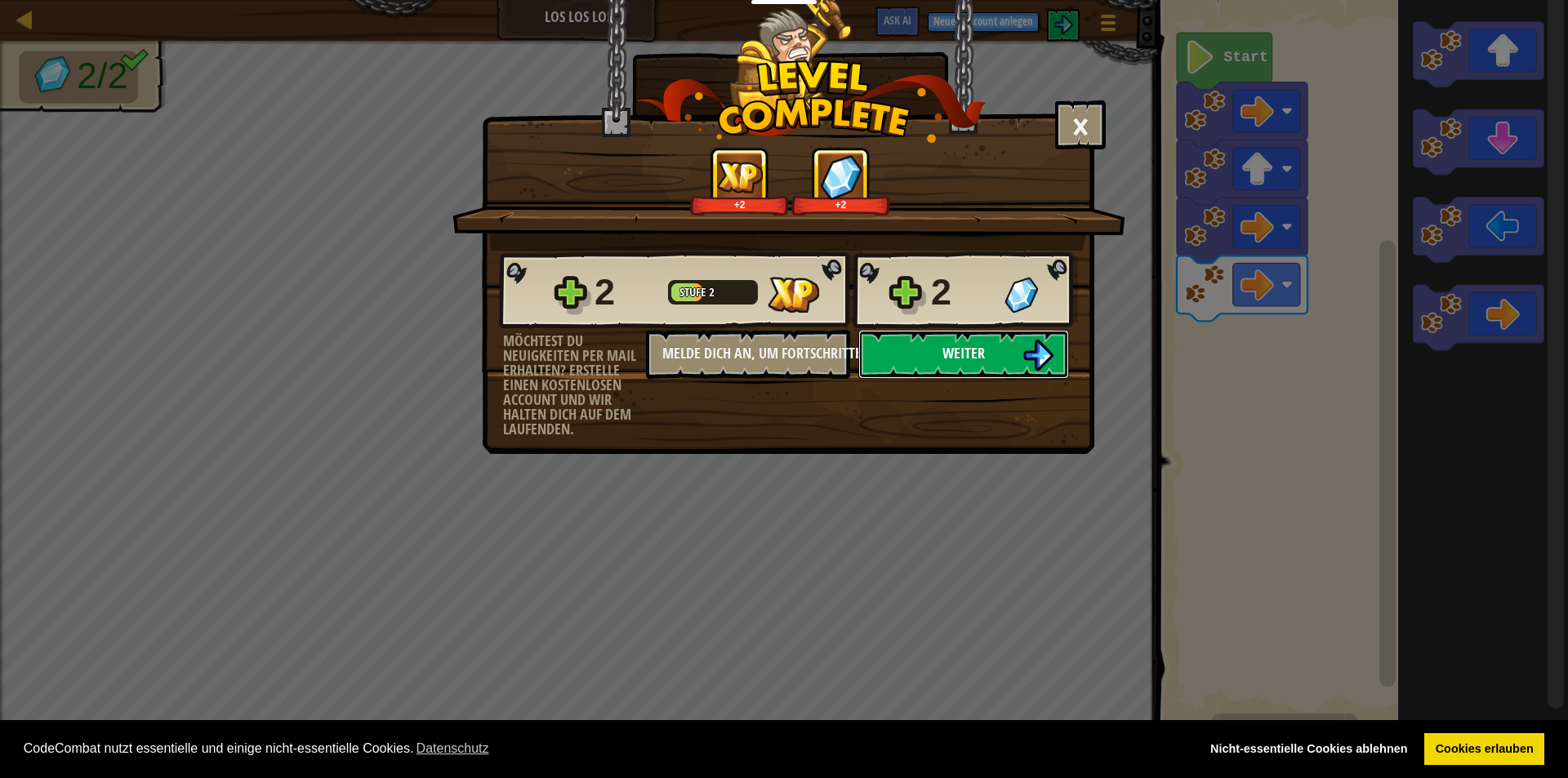
click at [757, 347] on img at bounding box center [1037, 355] width 31 height 31
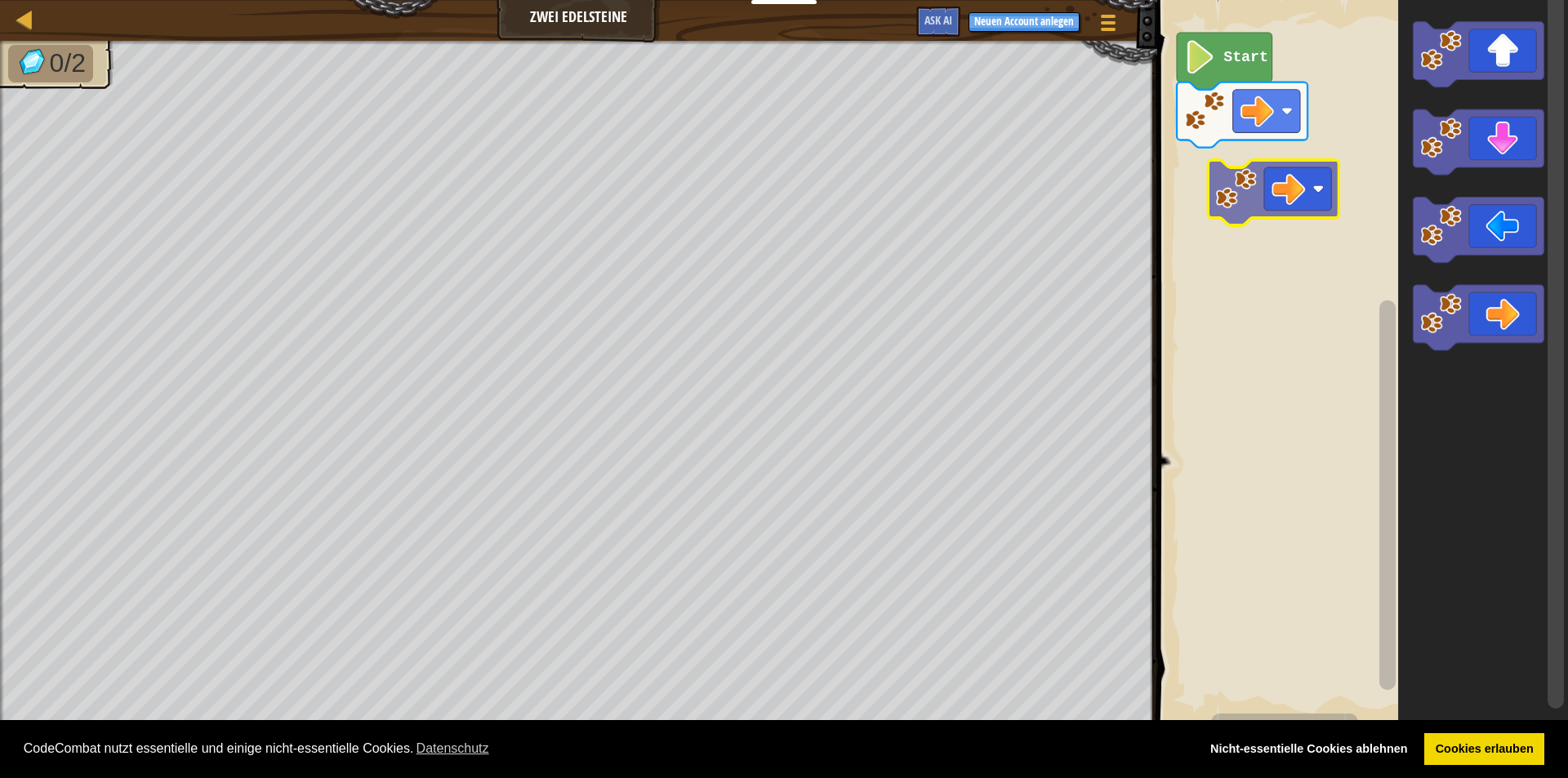
click at [757, 195] on div "Start" at bounding box center [1360, 362] width 416 height 741
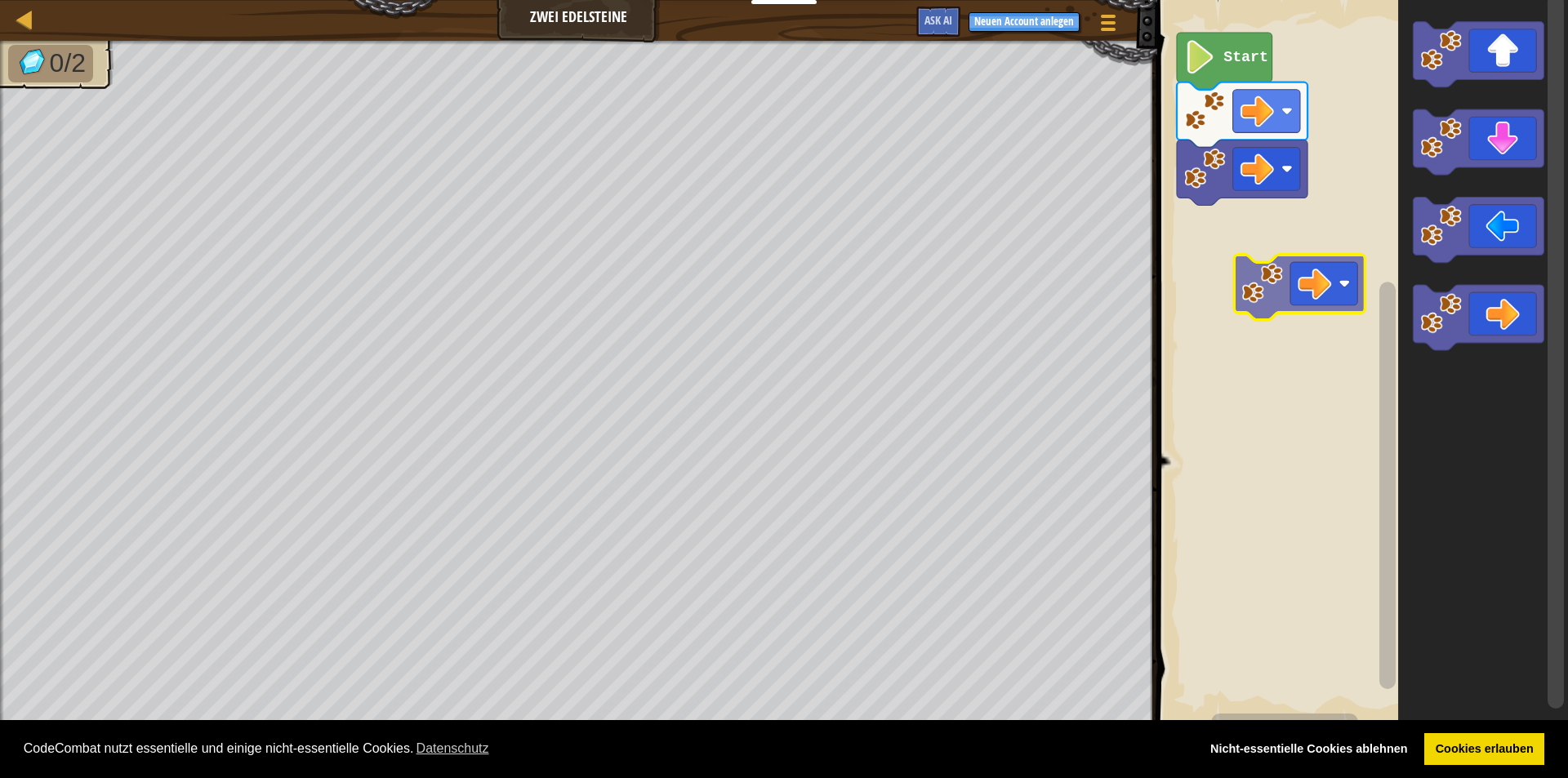
click at [757, 270] on div "Start" at bounding box center [1360, 362] width 416 height 741
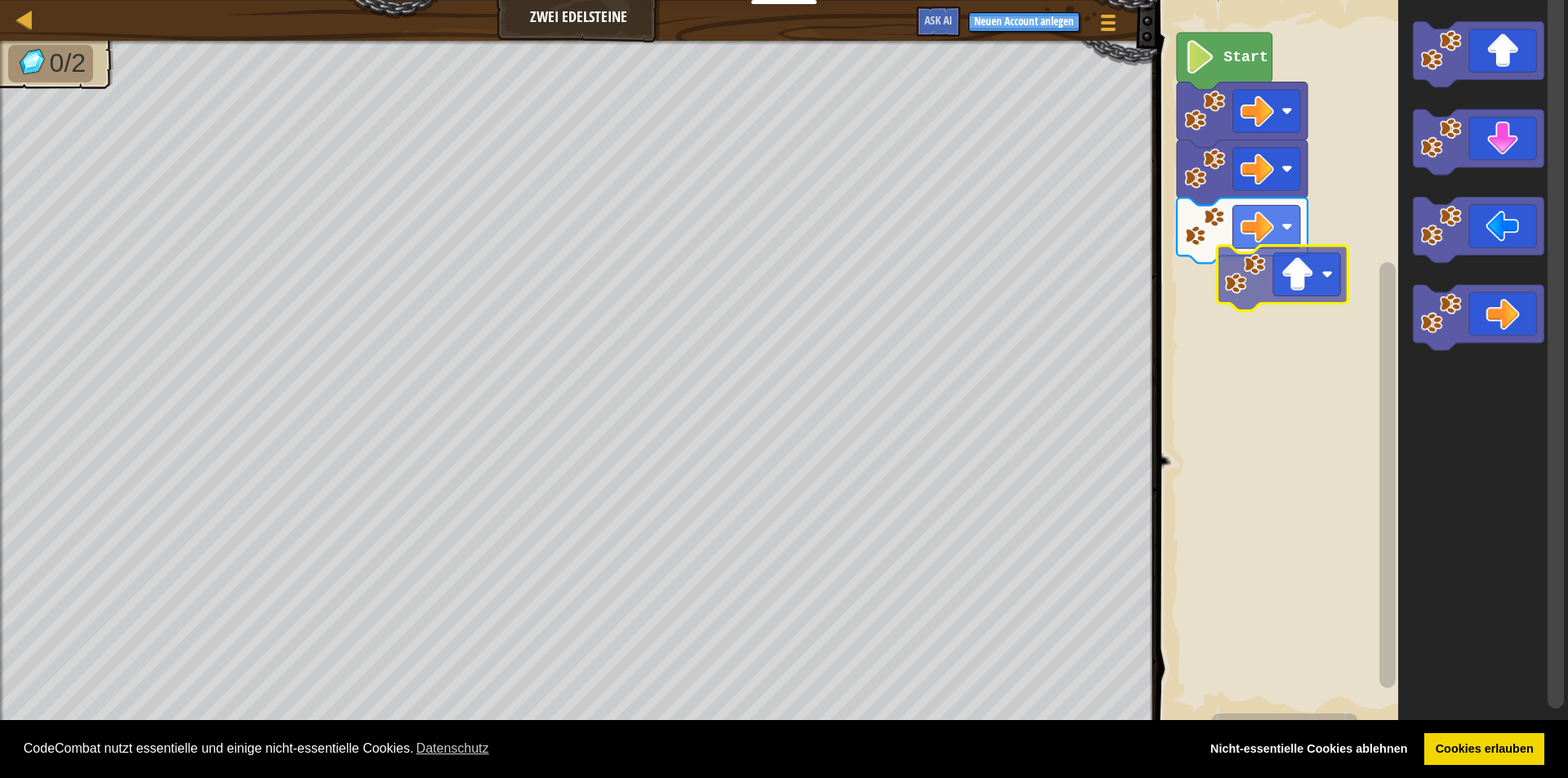
click at [757, 295] on div "Start" at bounding box center [1360, 362] width 416 height 741
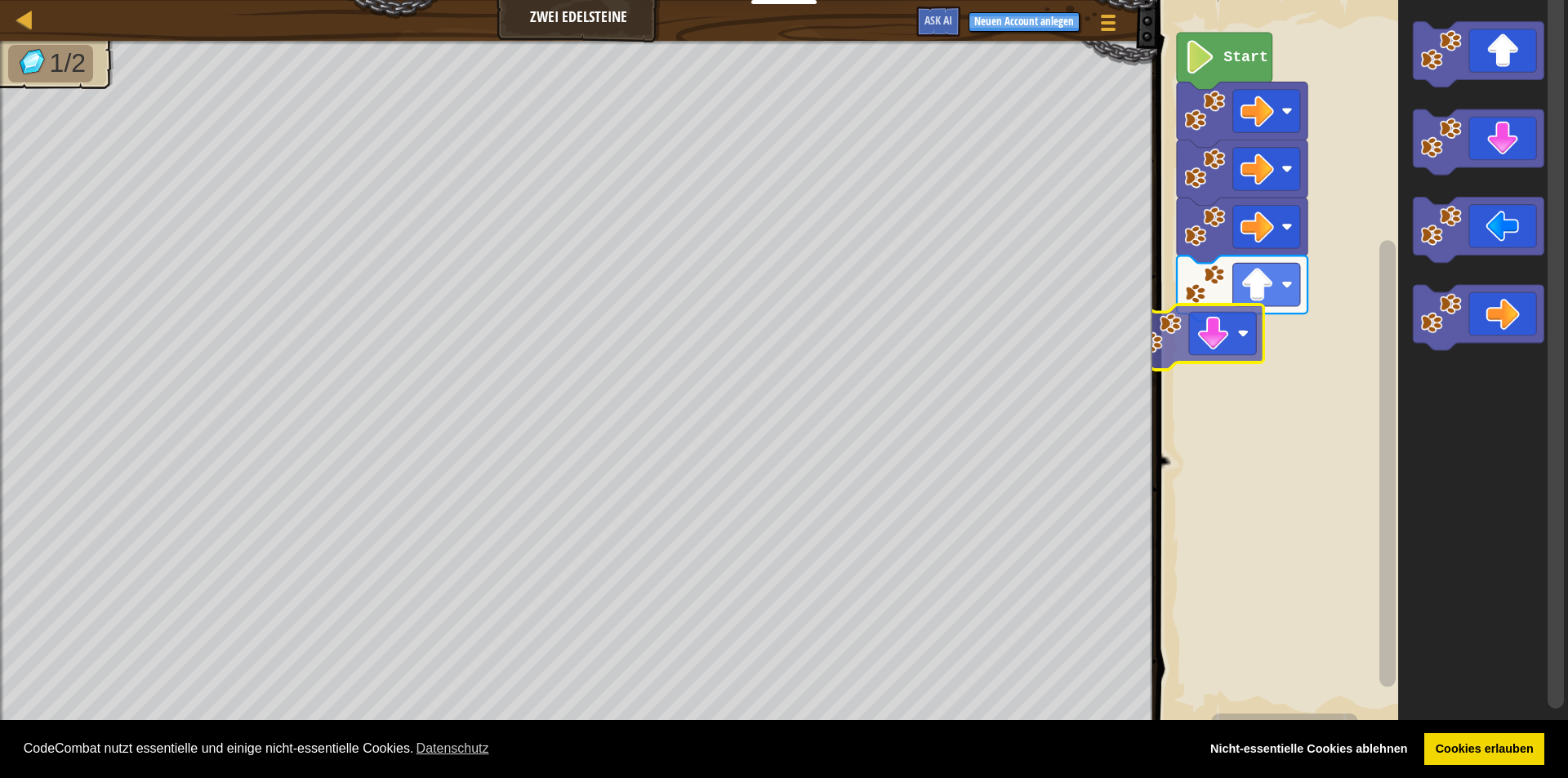
click at [757, 342] on div "Start" at bounding box center [1360, 362] width 416 height 741
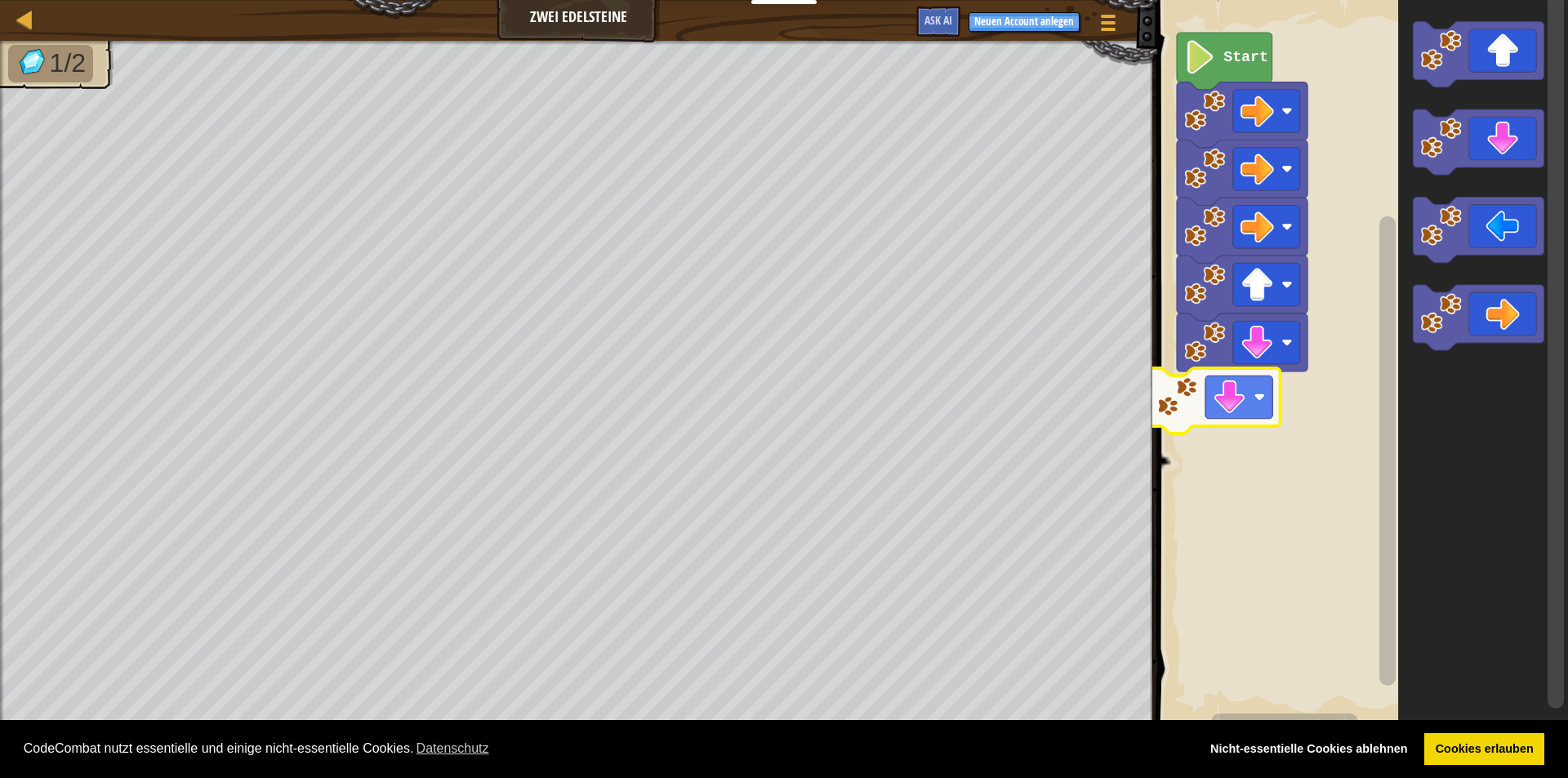
click at [757, 424] on div "Start" at bounding box center [1360, 362] width 416 height 741
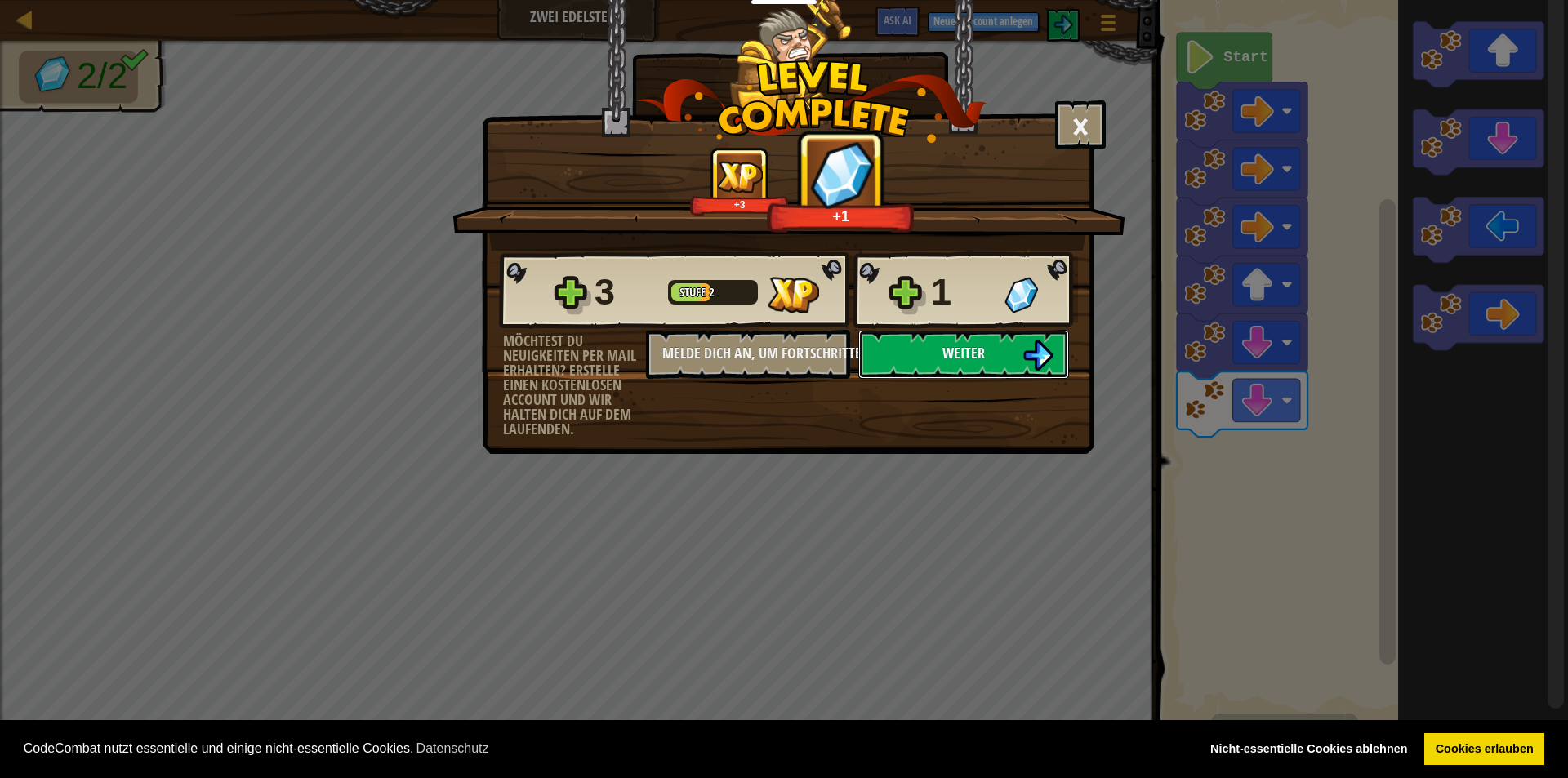
click at [757, 372] on button "Weiter" at bounding box center [963, 354] width 211 height 49
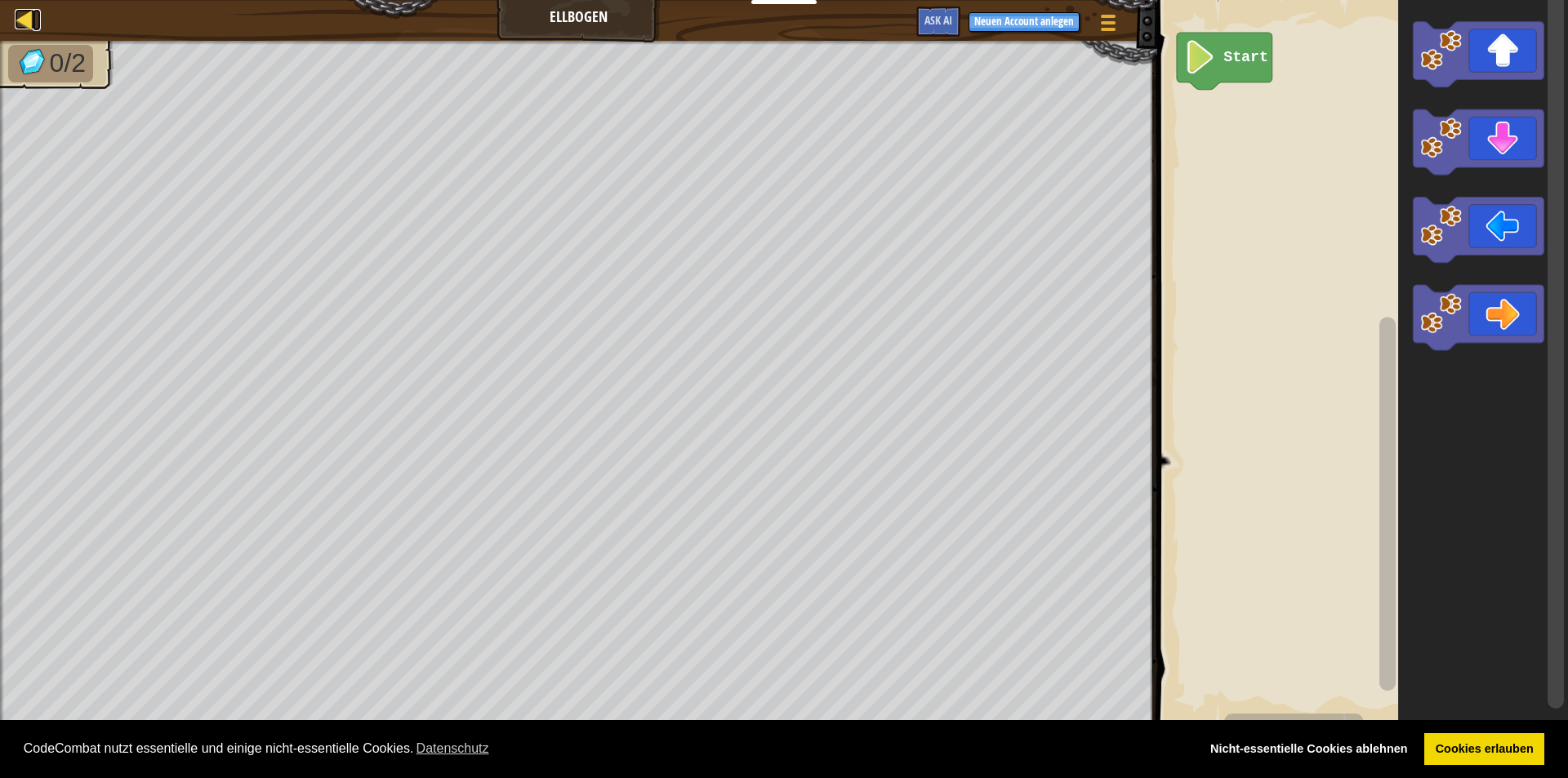
click at [21, 19] on div at bounding box center [25, 19] width 21 height 21
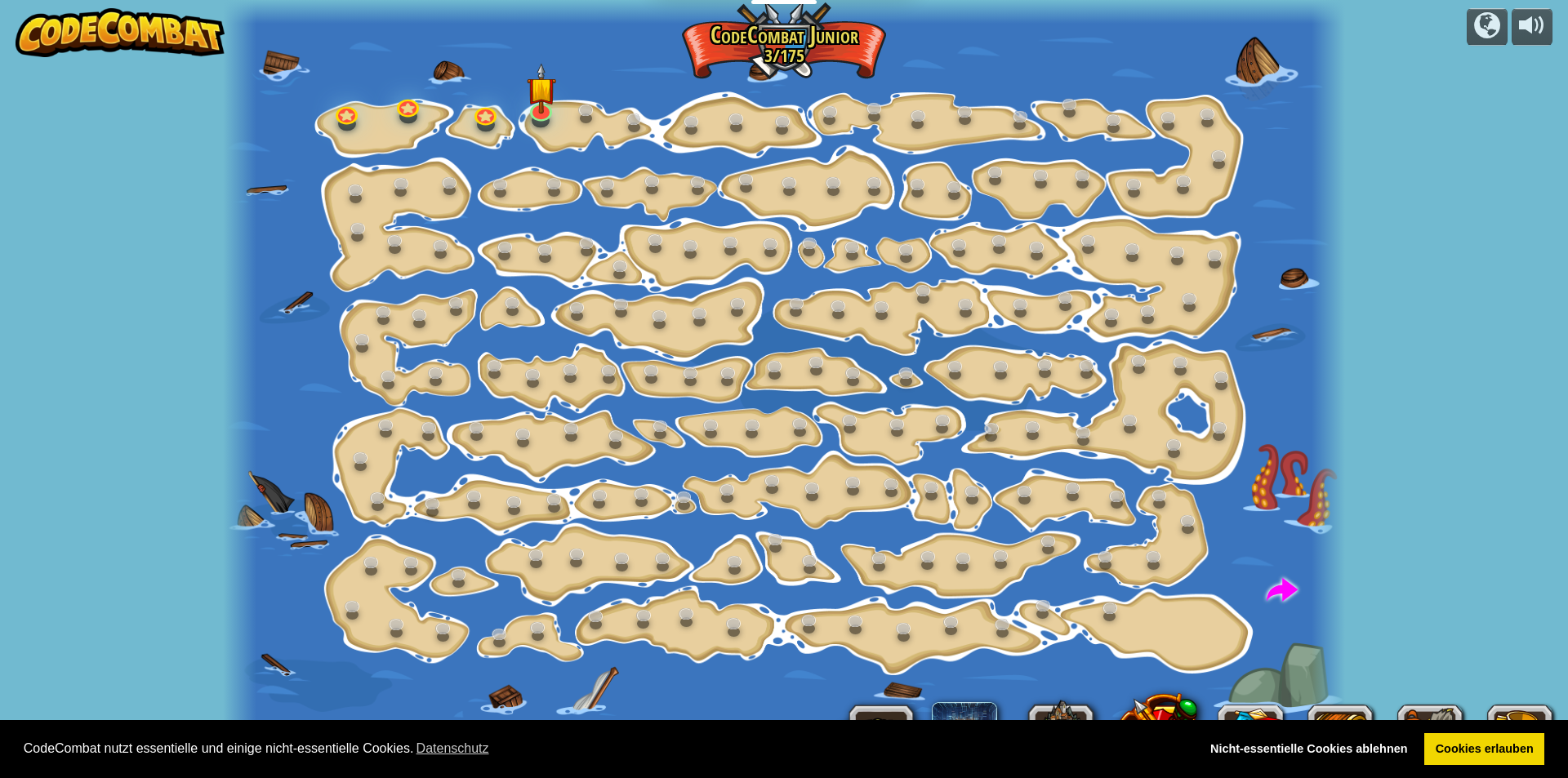
select select "de-DE"
